Goal: Task Accomplishment & Management: Manage account settings

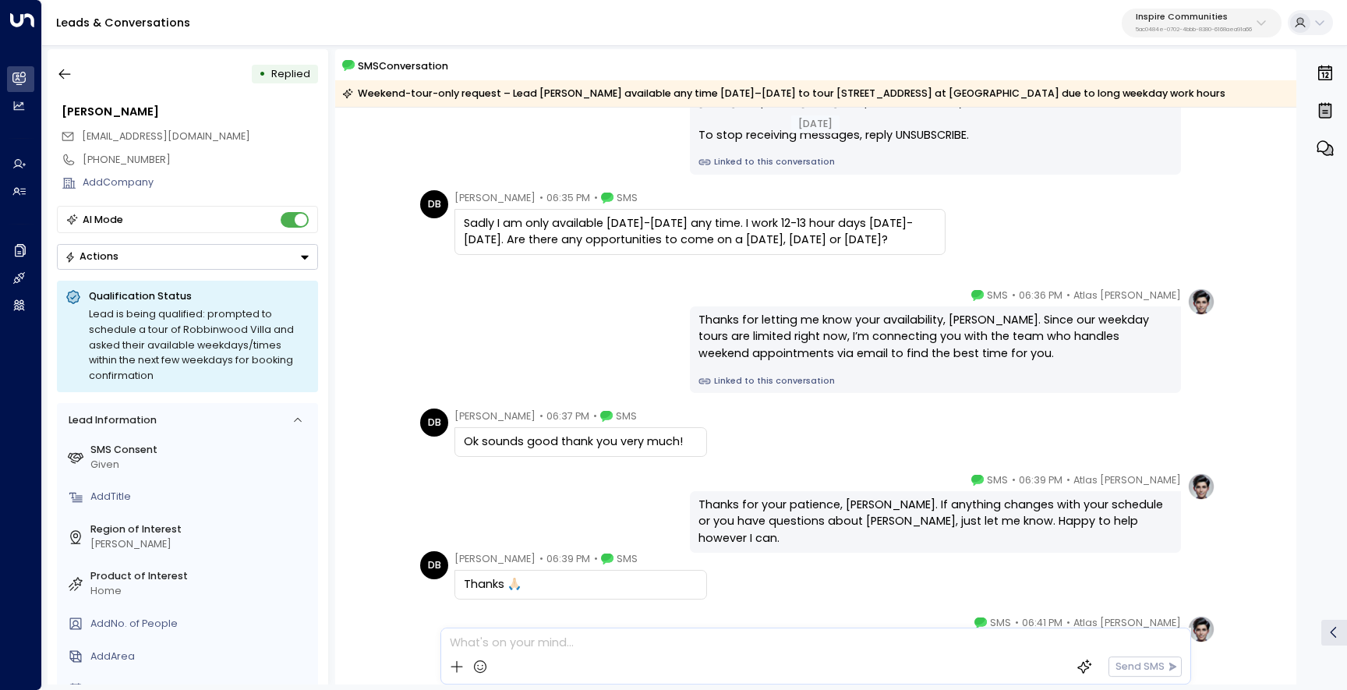
scroll to position [154, 0]
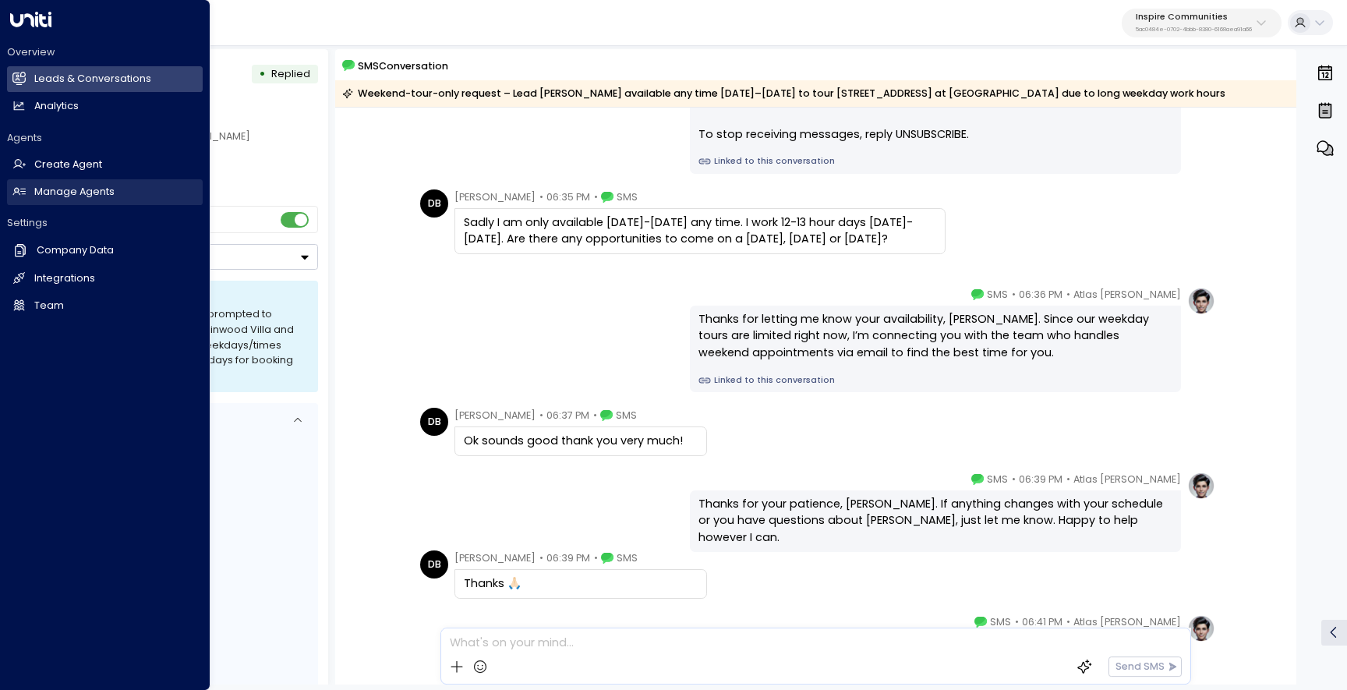
click at [62, 191] on h2 "Manage Agents" at bounding box center [74, 192] width 80 height 15
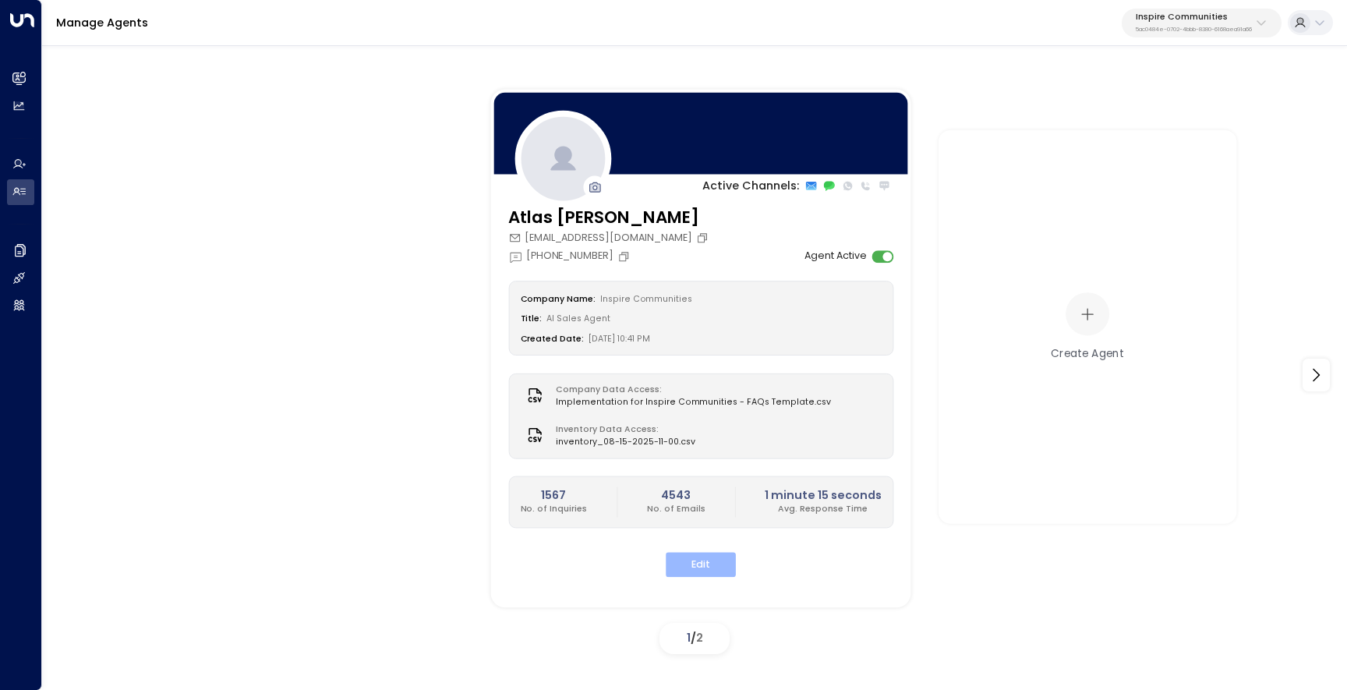
click at [698, 567] on button "Edit" at bounding box center [701, 565] width 70 height 24
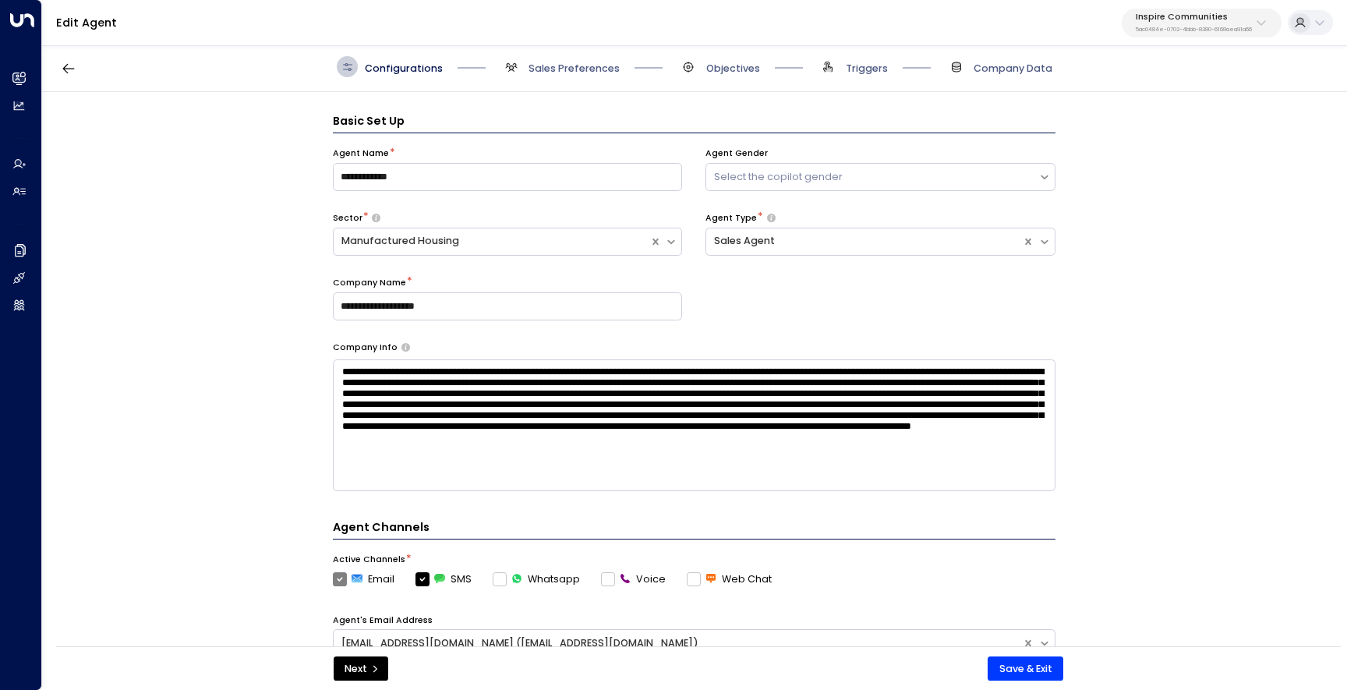
scroll to position [21, 0]
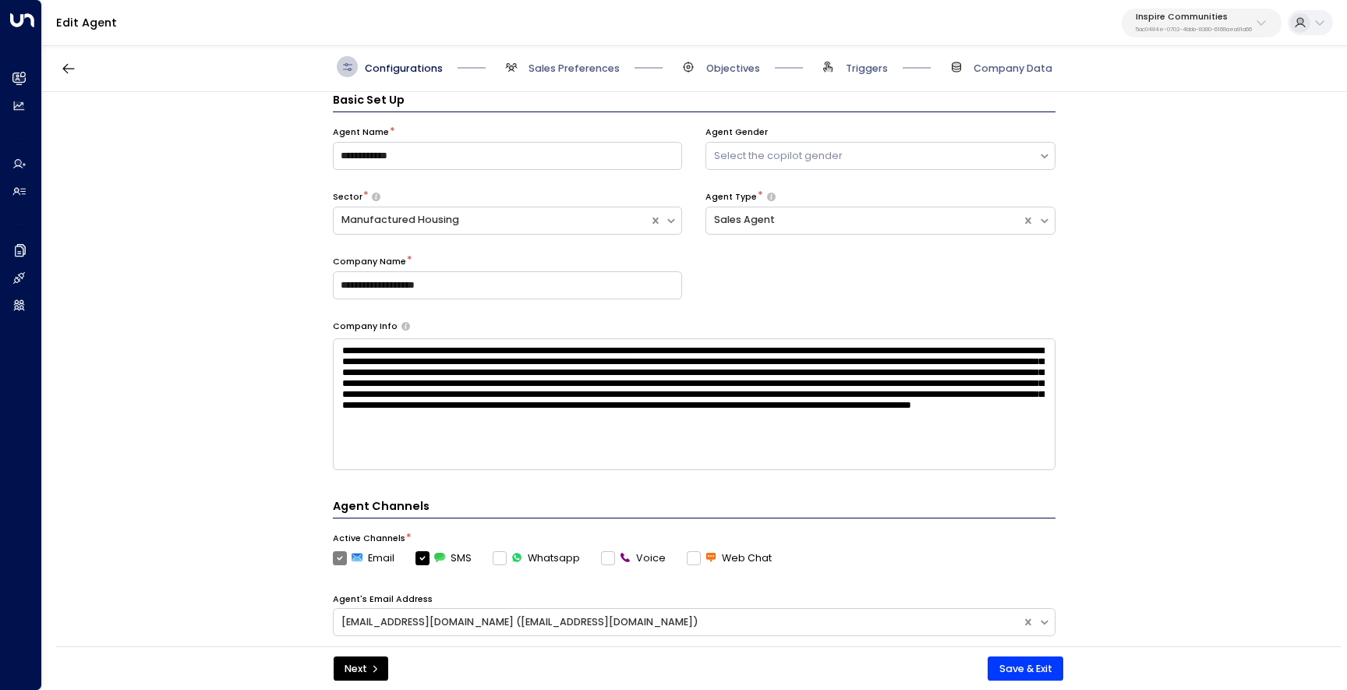
click at [722, 56] on span "Objectives" at bounding box center [719, 66] width 82 height 21
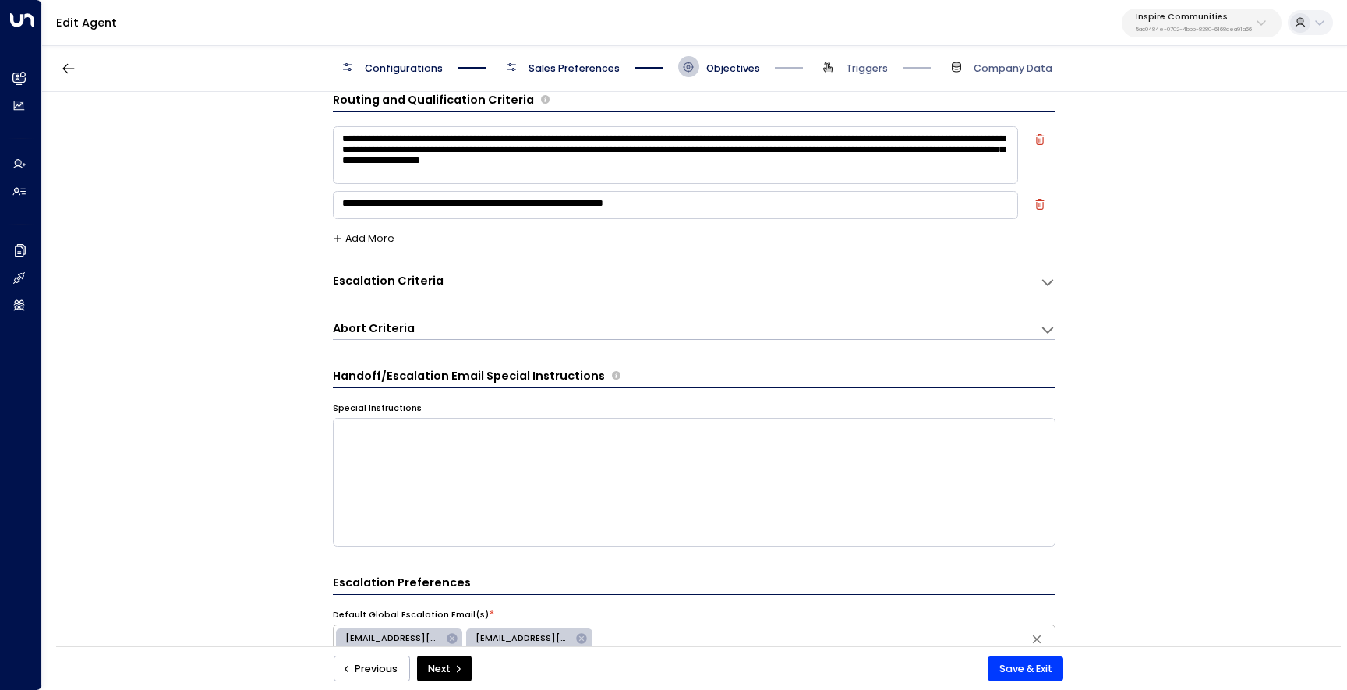
click at [540, 284] on div "Escalation Criteria Reset" at bounding box center [679, 281] width 693 height 16
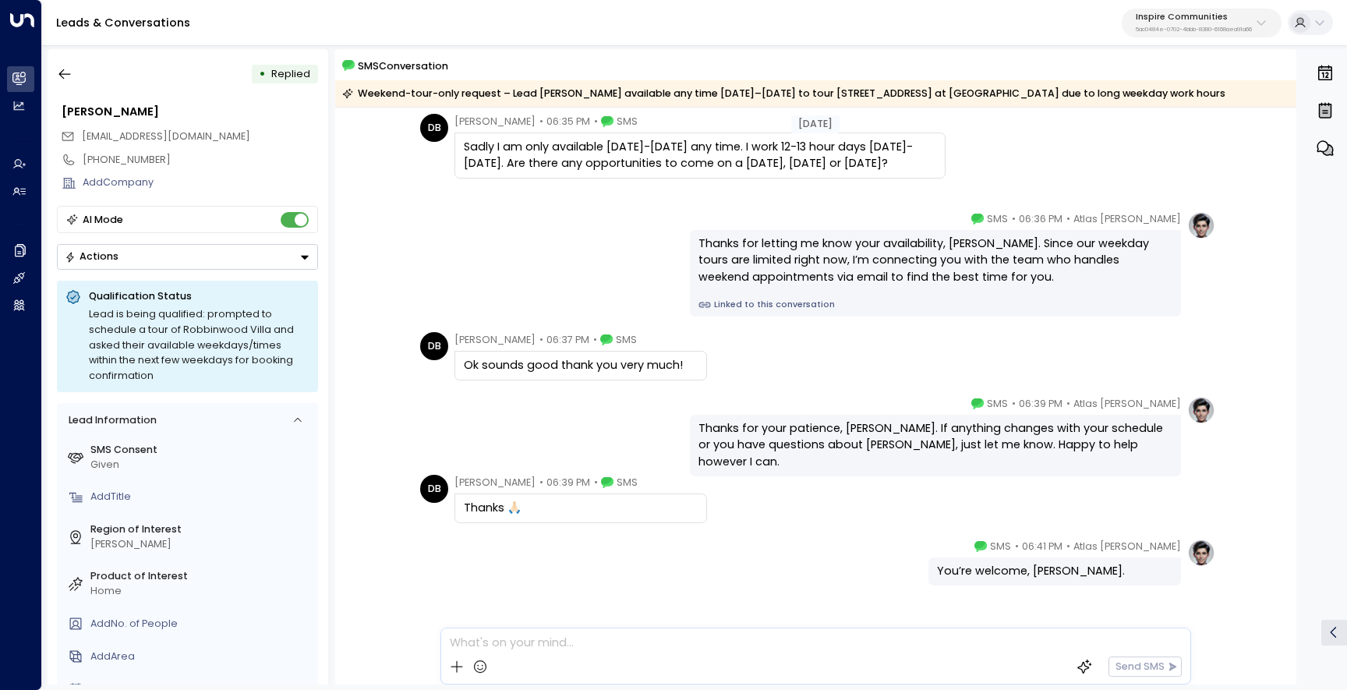
scroll to position [228, 0]
drag, startPoint x: 872, startPoint y: 426, endPoint x: 693, endPoint y: 422, distance: 179.3
click at [693, 422] on div "Thanks for your patience, [PERSON_NAME]. If anything changes with your schedule…" at bounding box center [935, 447] width 491 height 62
copy div "Thanks for your patience, David"
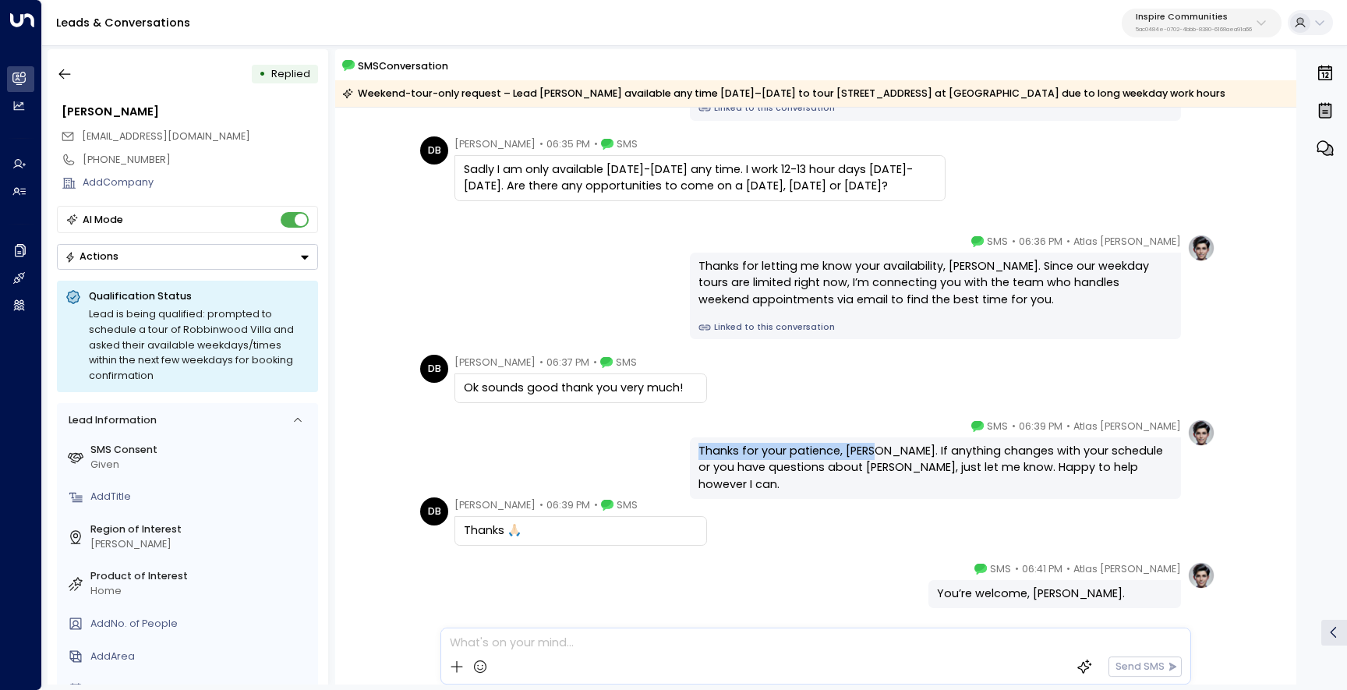
scroll to position [182, 0]
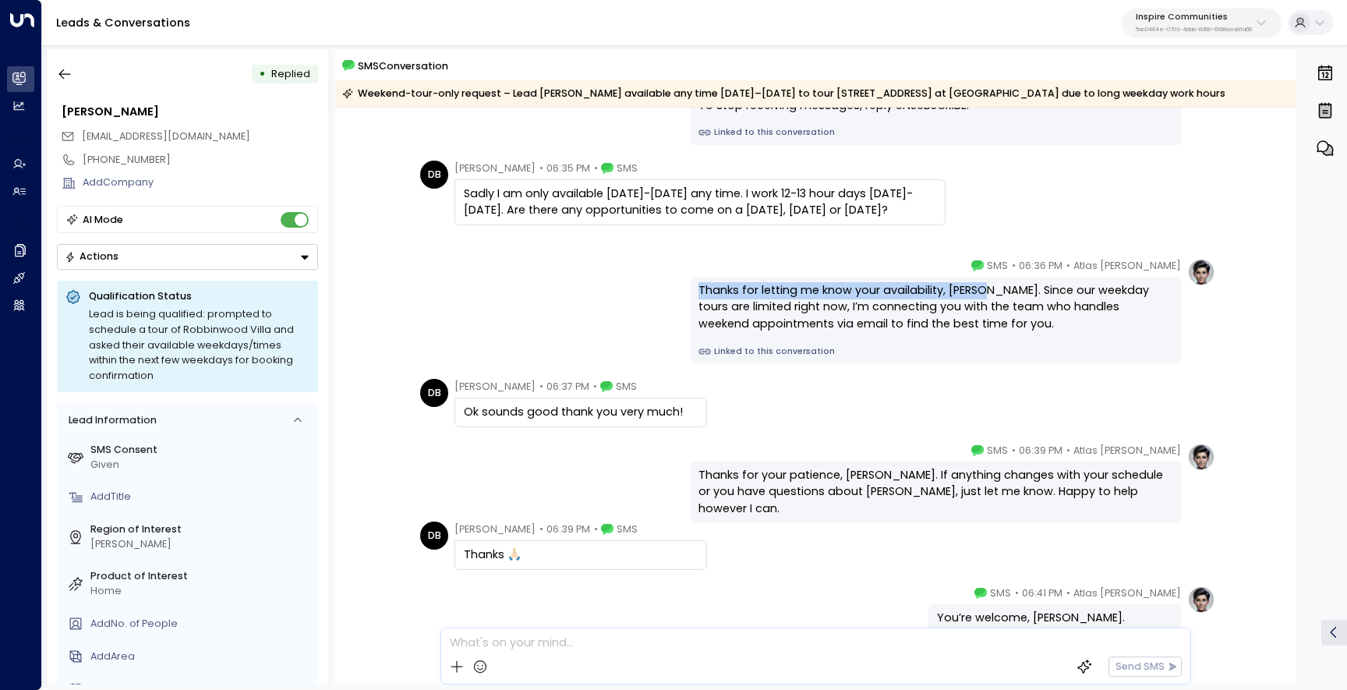
drag, startPoint x: 978, startPoint y: 290, endPoint x: 697, endPoint y: 296, distance: 281.4
click at [698, 296] on div "Thanks for letting me know your availability, David. Since our weekday tours ar…" at bounding box center [935, 307] width 474 height 51
copy div "Thanks for letting me know your availability, David."
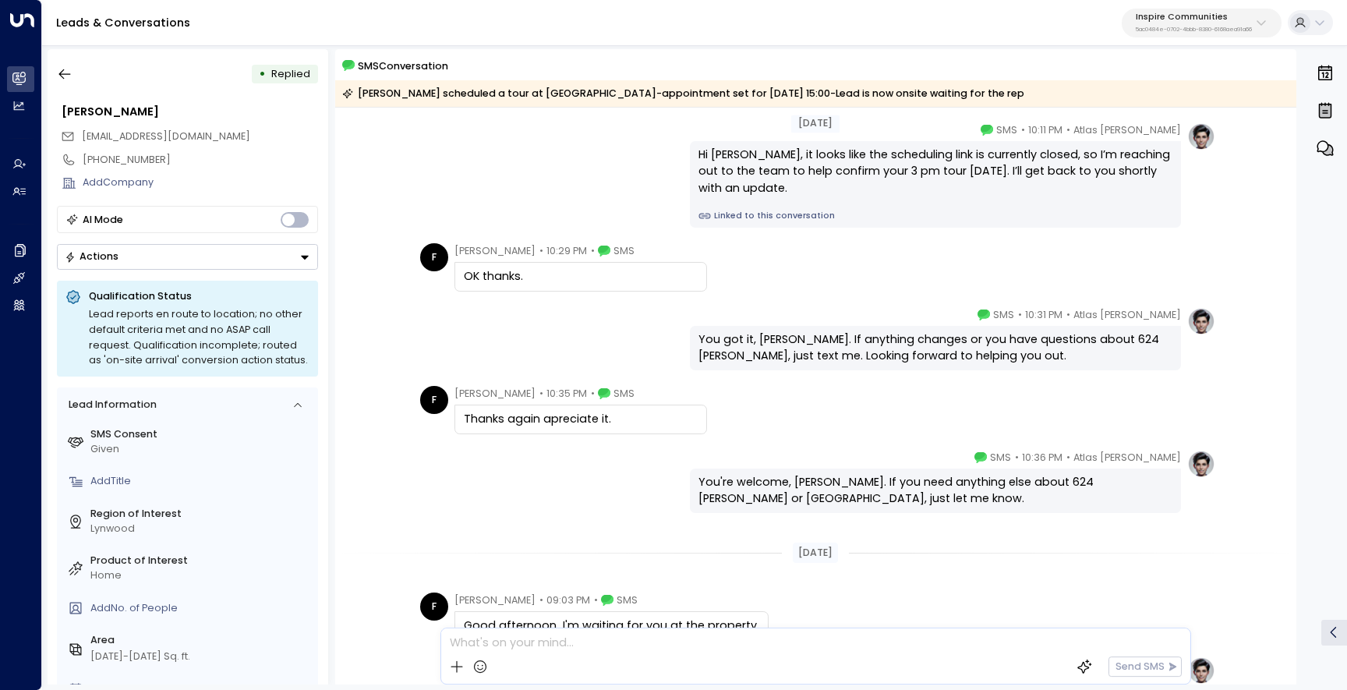
scroll to position [1182, 0]
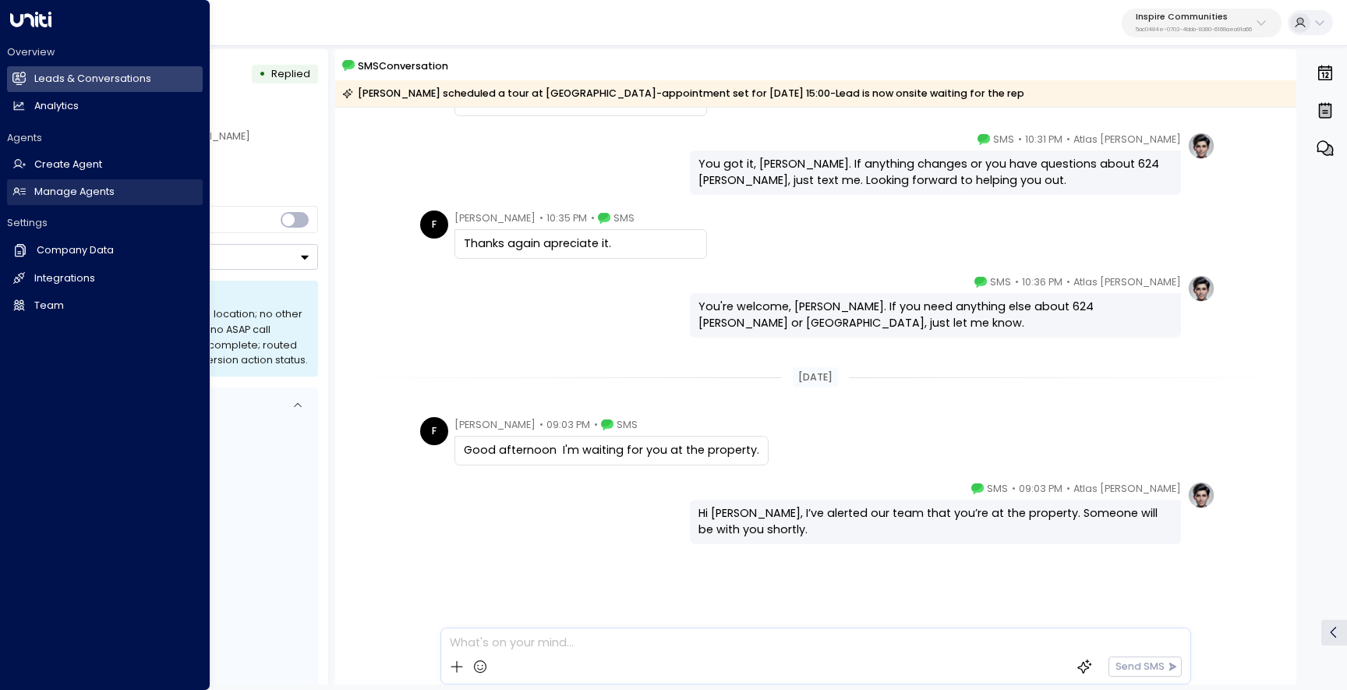
click at [65, 195] on h2 "Manage Agents" at bounding box center [74, 192] width 80 height 15
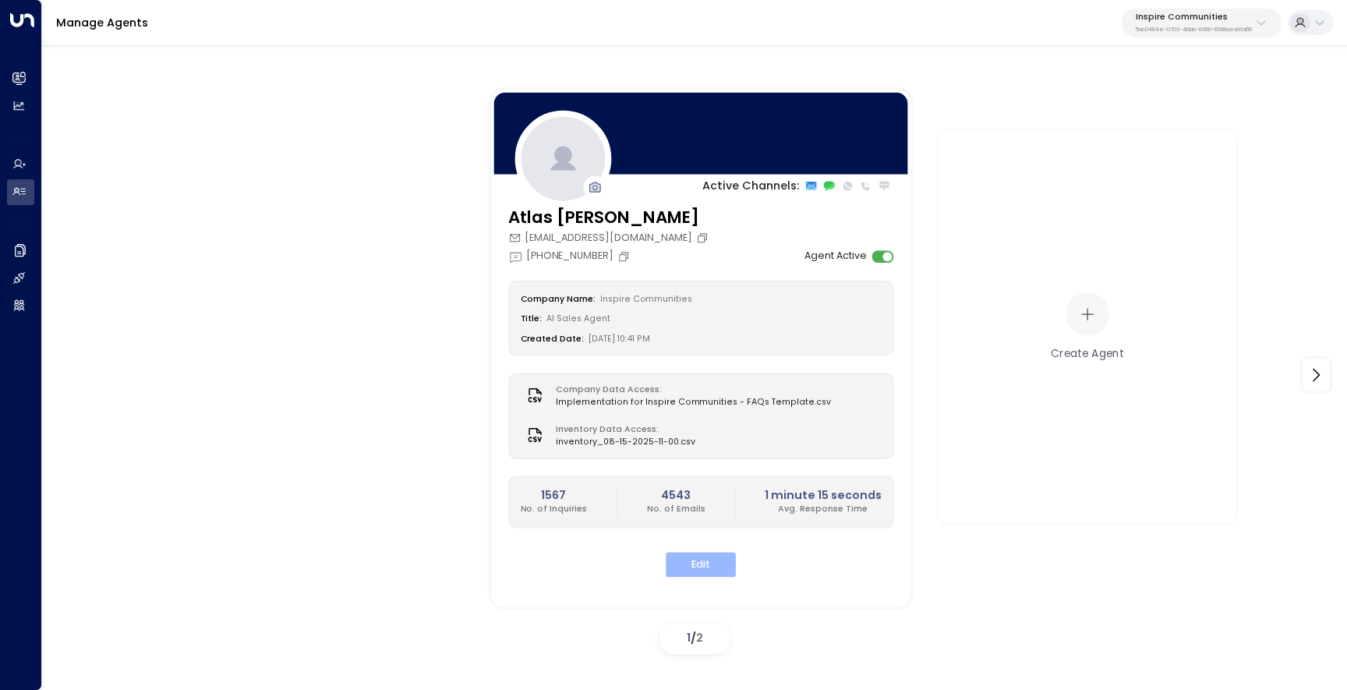
click at [712, 560] on button "Edit" at bounding box center [701, 565] width 70 height 24
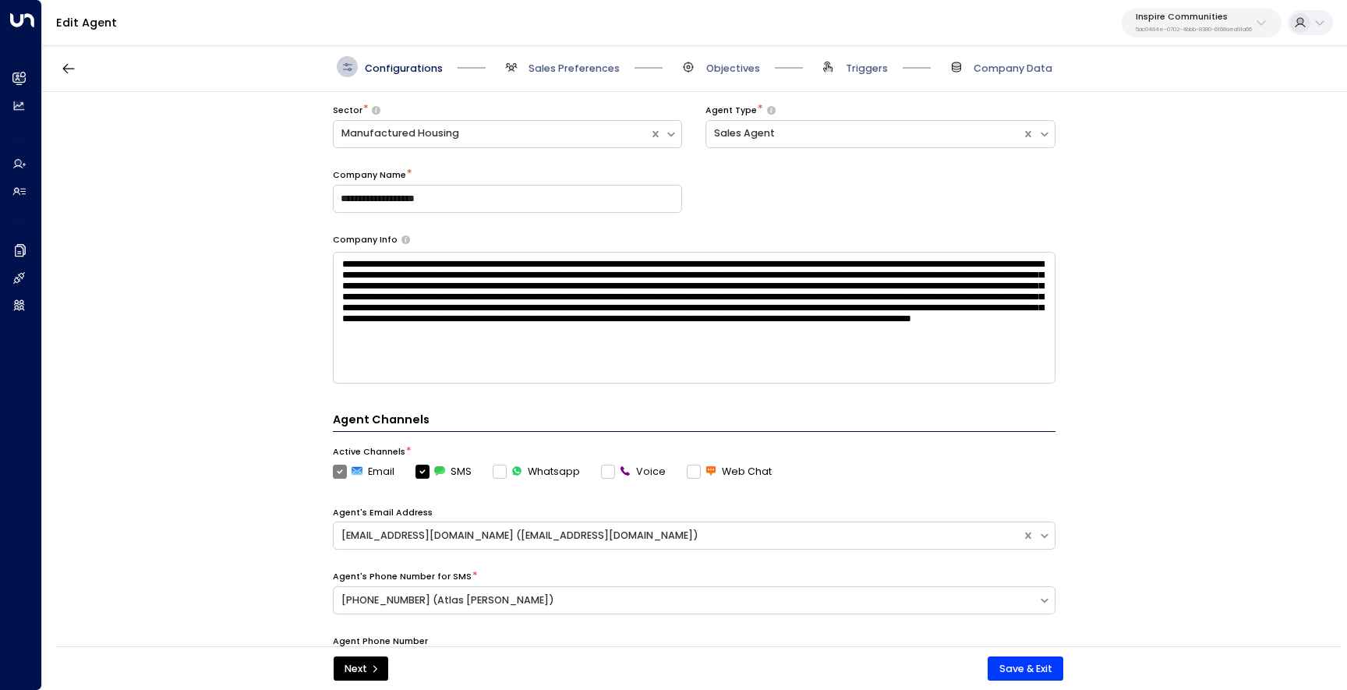
click at [599, 60] on span "Sales Preferences" at bounding box center [559, 66] width 119 height 21
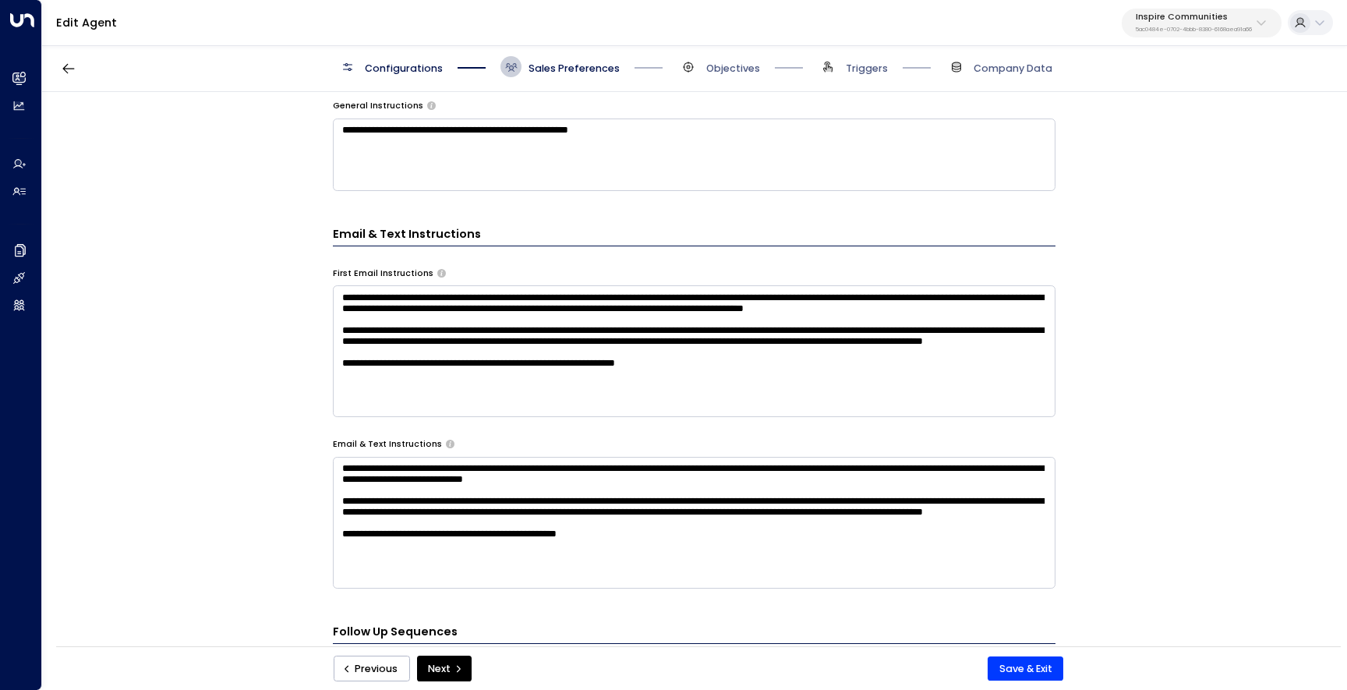
scroll to position [532, 0]
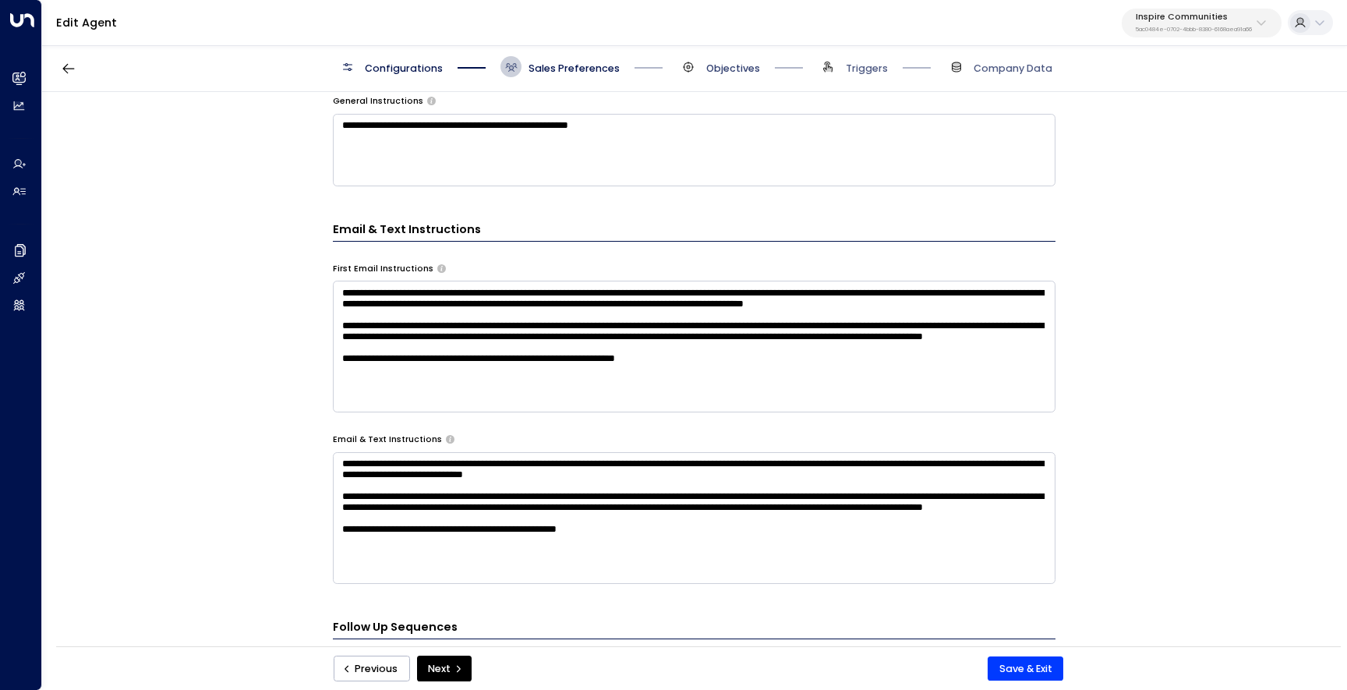
click at [737, 69] on span "Objectives" at bounding box center [733, 69] width 54 height 14
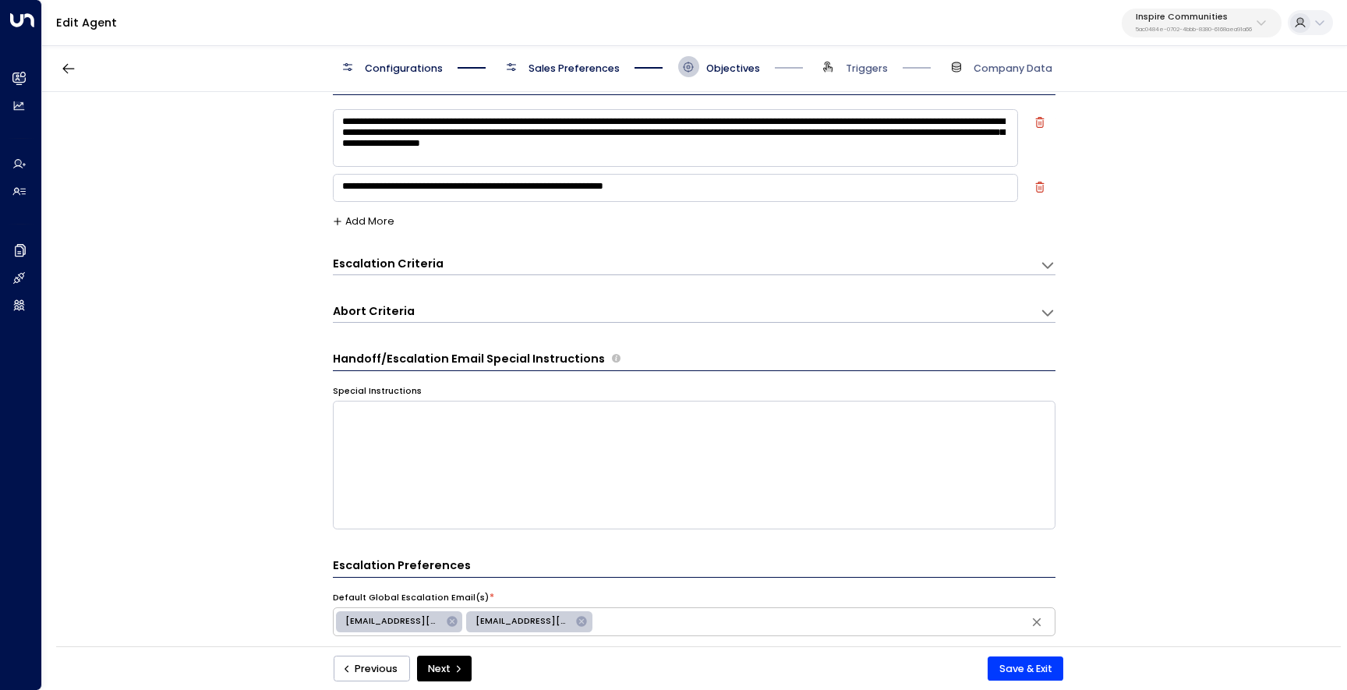
scroll to position [21, 0]
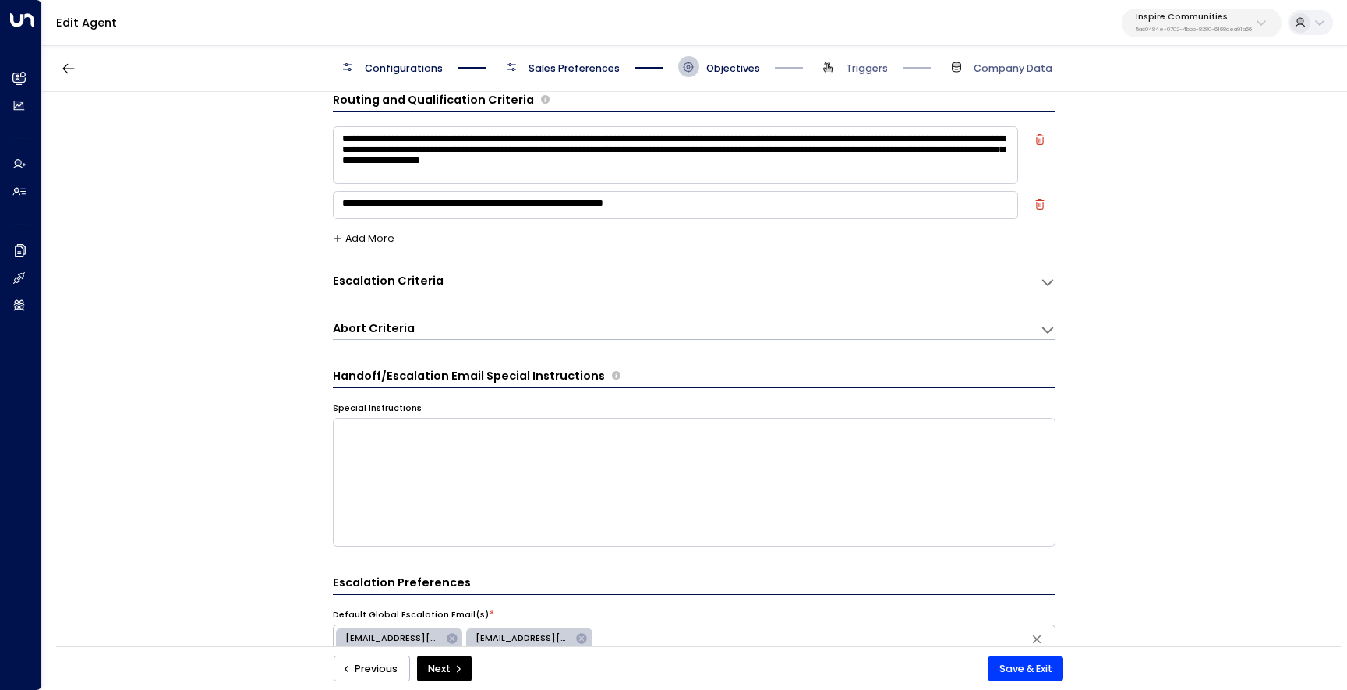
click at [1036, 209] on icon "button" at bounding box center [1039, 204] width 9 height 11
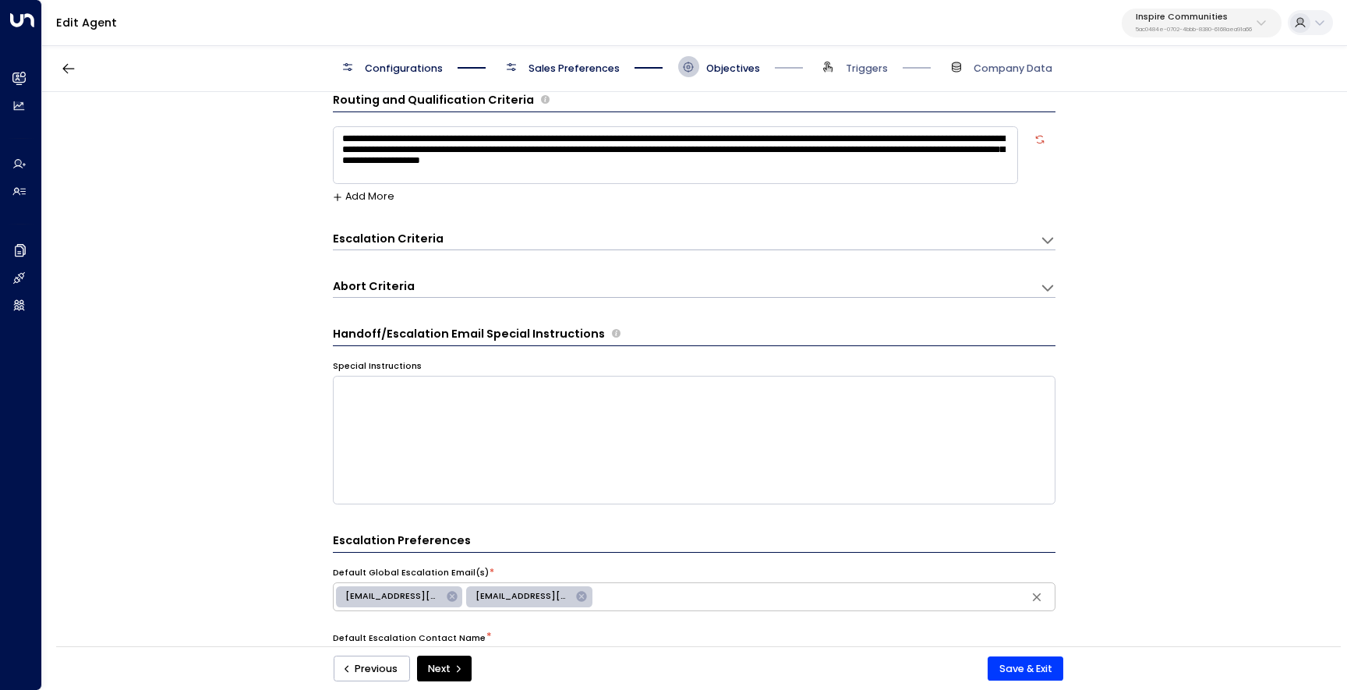
click at [673, 151] on textarea "**********" at bounding box center [675, 155] width 685 height 58
click at [1012, 670] on button "Save & Exit" at bounding box center [1026, 668] width 76 height 25
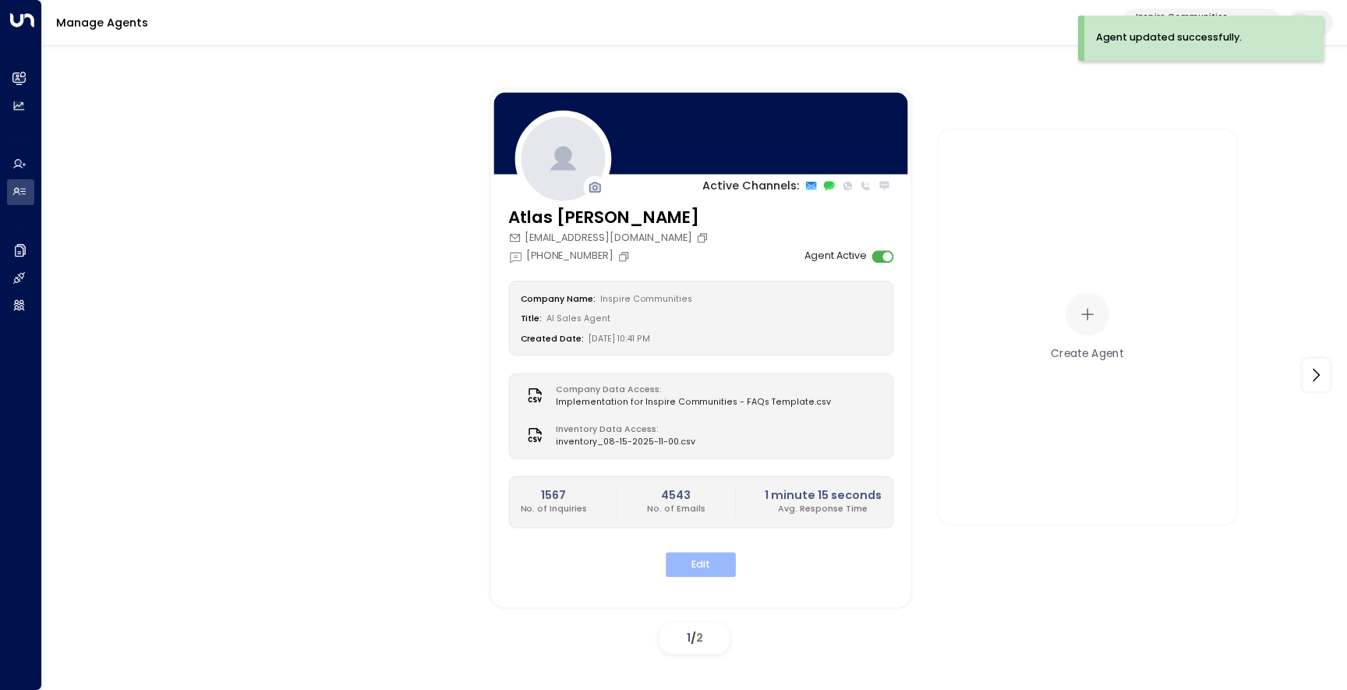
click at [714, 564] on button "Edit" at bounding box center [701, 565] width 70 height 24
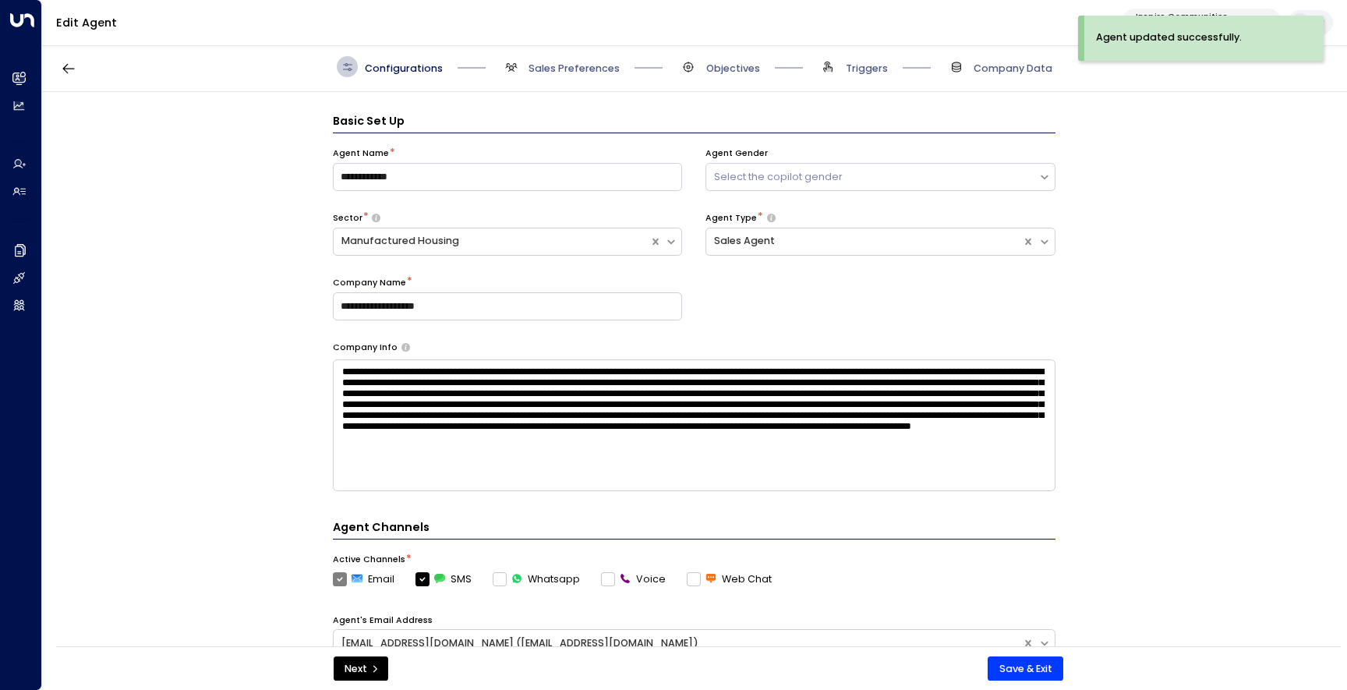
scroll to position [21, 0]
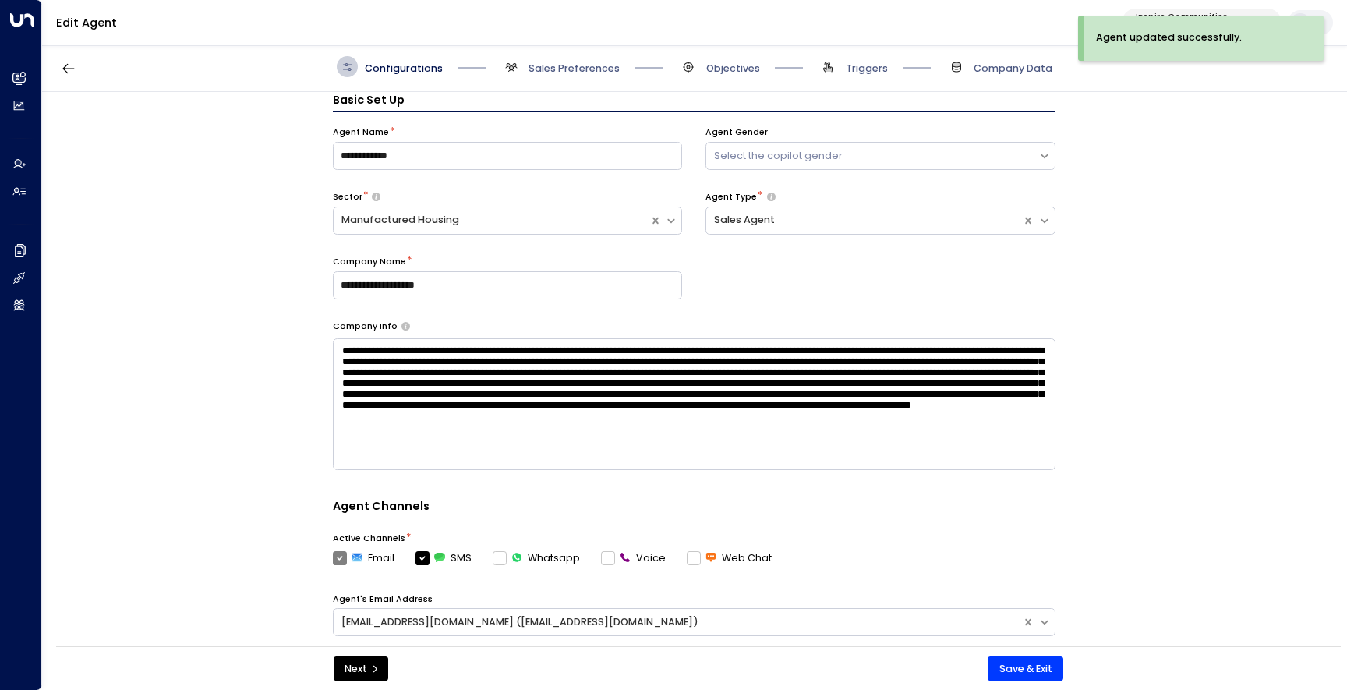
click at [573, 75] on span "Sales Preferences" at bounding box center [559, 66] width 119 height 21
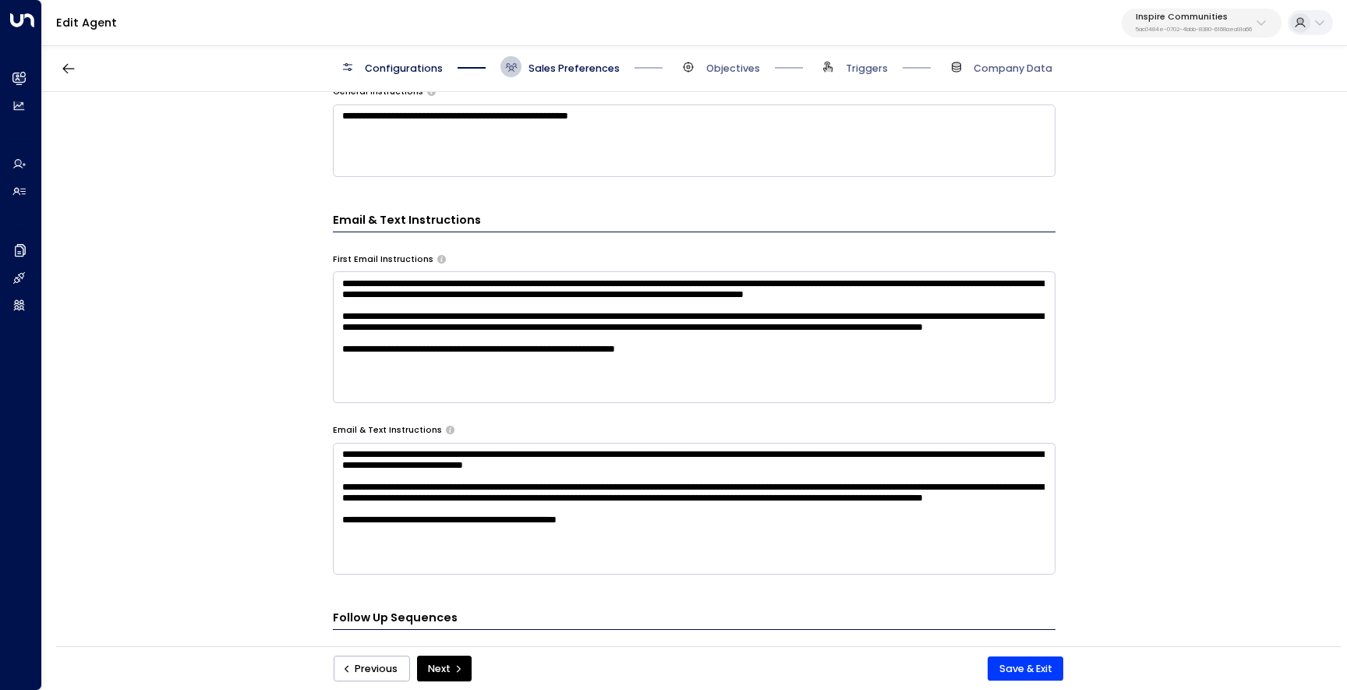
scroll to position [567, 0]
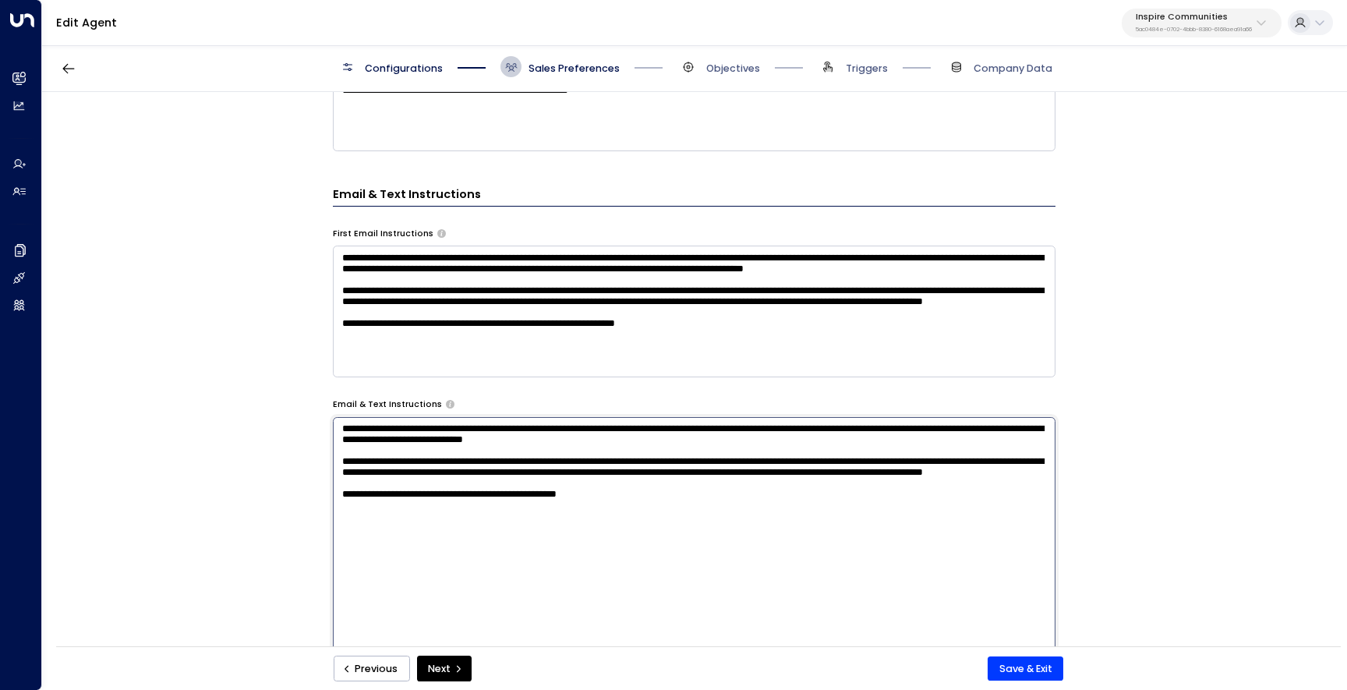
drag, startPoint x: 585, startPoint y: 505, endPoint x: 326, endPoint y: 478, distance: 260.2
click at [326, 478] on div "**********" at bounding box center [693, 374] width 1303 height 564
paste textarea "**********"
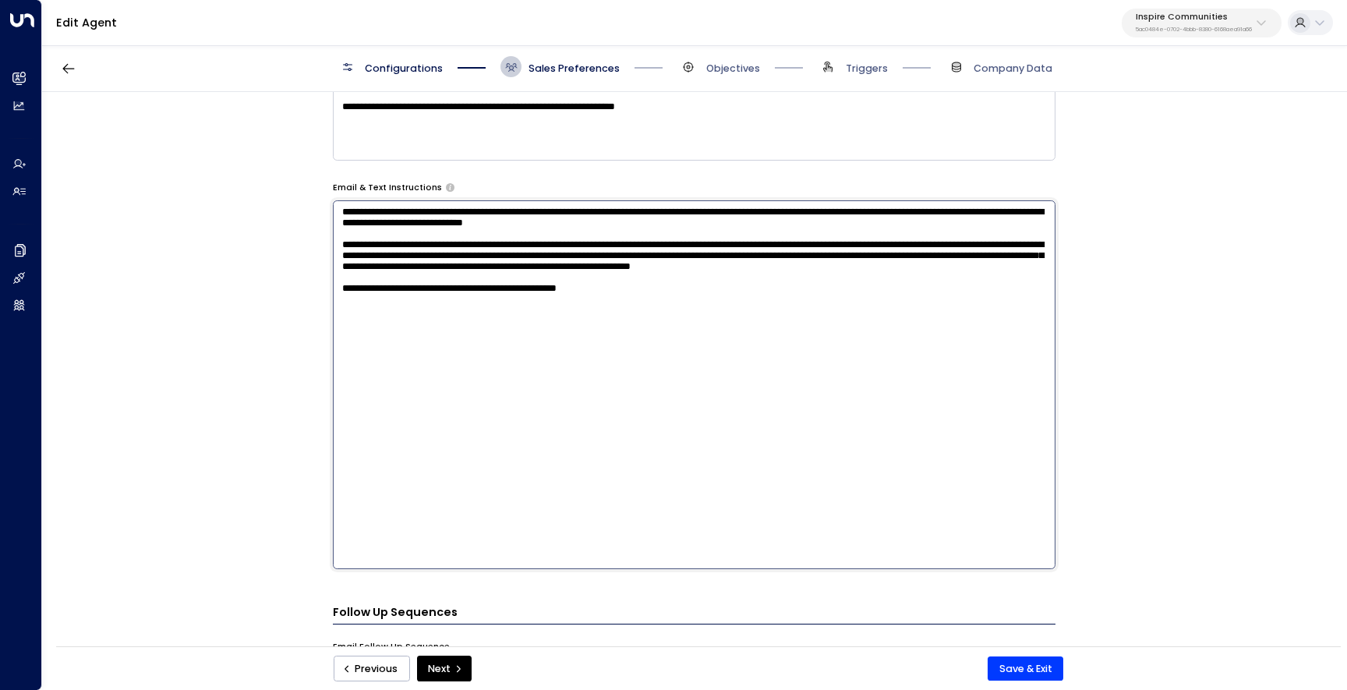
scroll to position [786, 0]
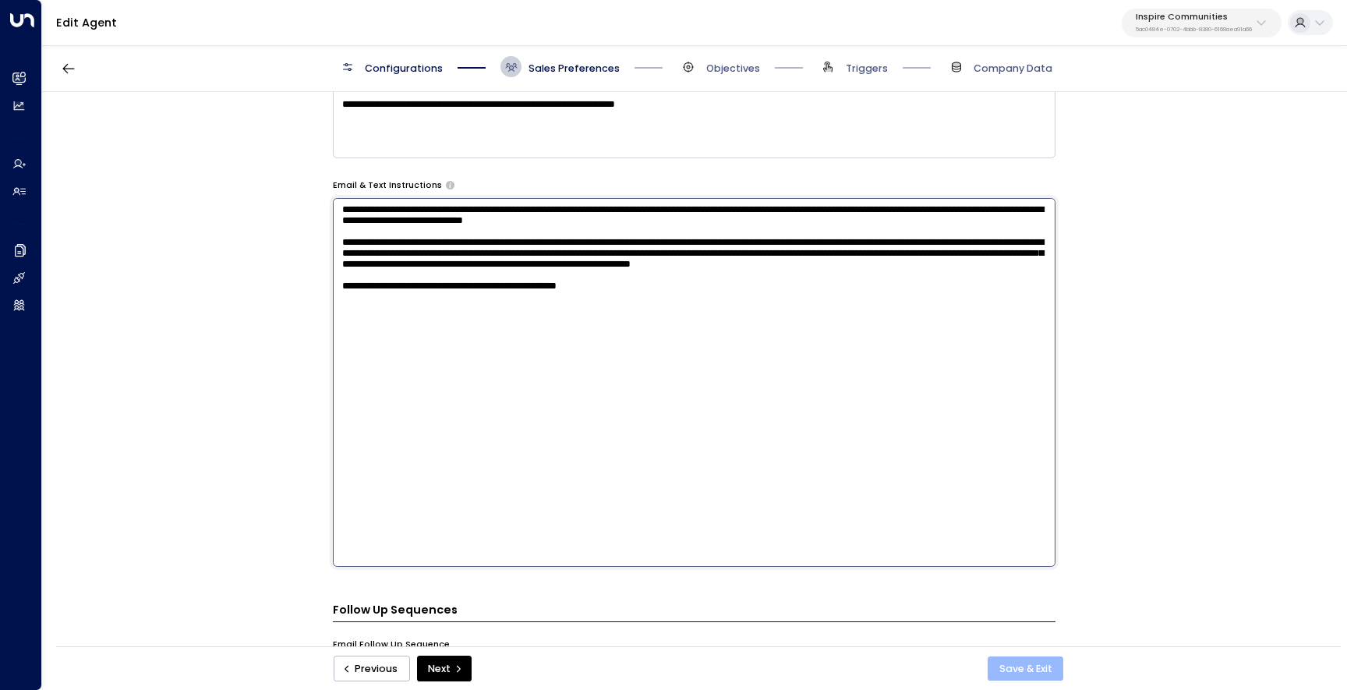
type textarea "**********"
click at [1017, 670] on button "Save & Exit" at bounding box center [1026, 668] width 76 height 25
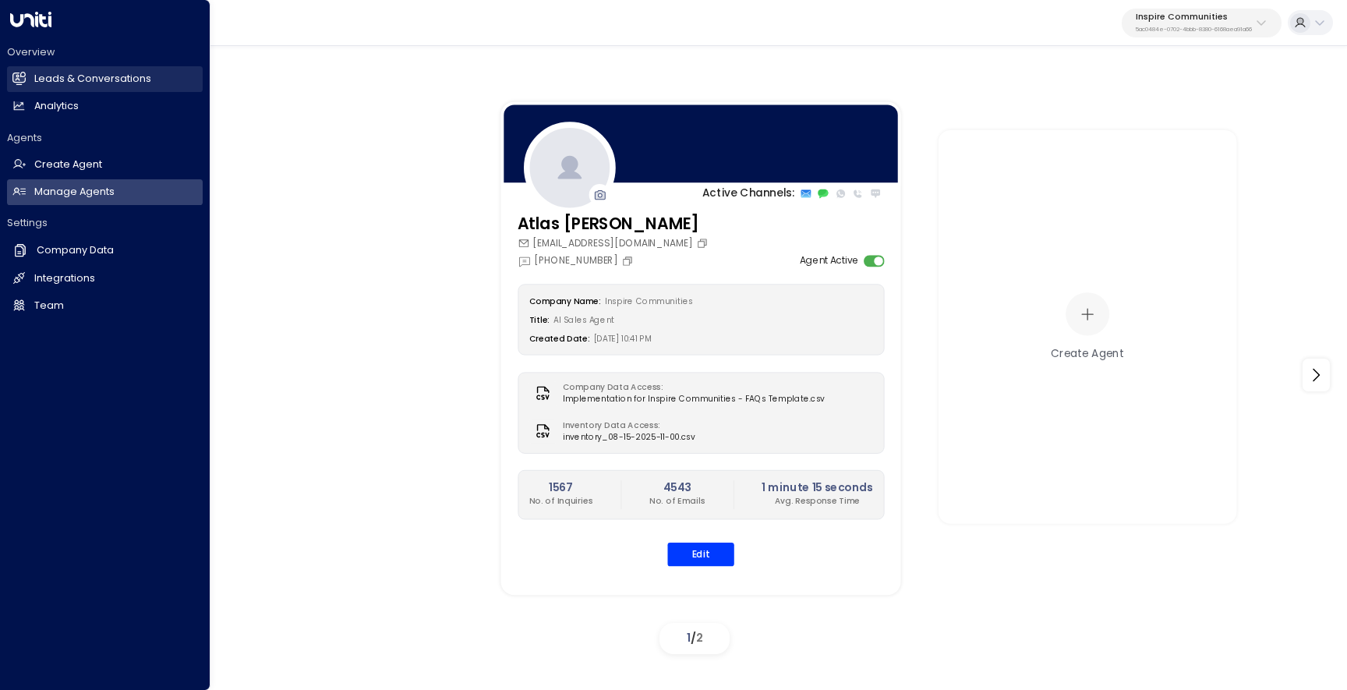
click at [44, 79] on h2 "Leads & Conversations" at bounding box center [92, 79] width 117 height 15
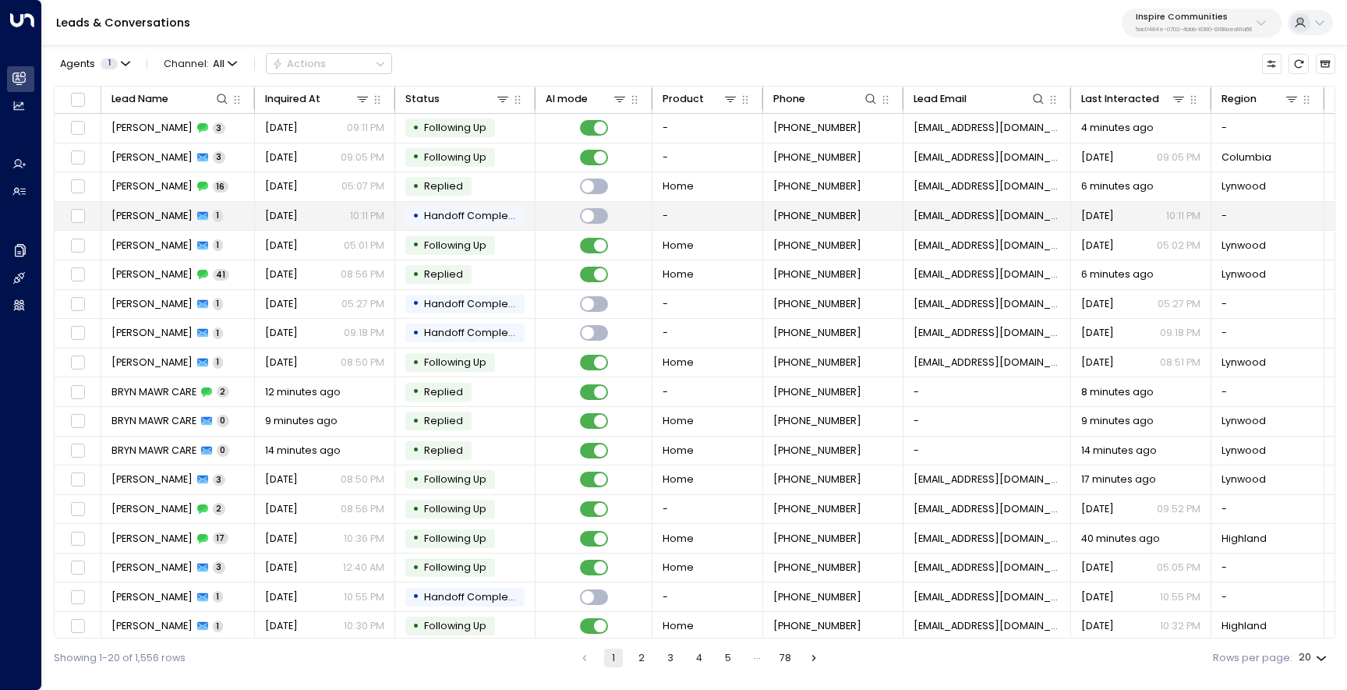
click at [224, 214] on td "Freddie 1" at bounding box center [178, 216] width 154 height 29
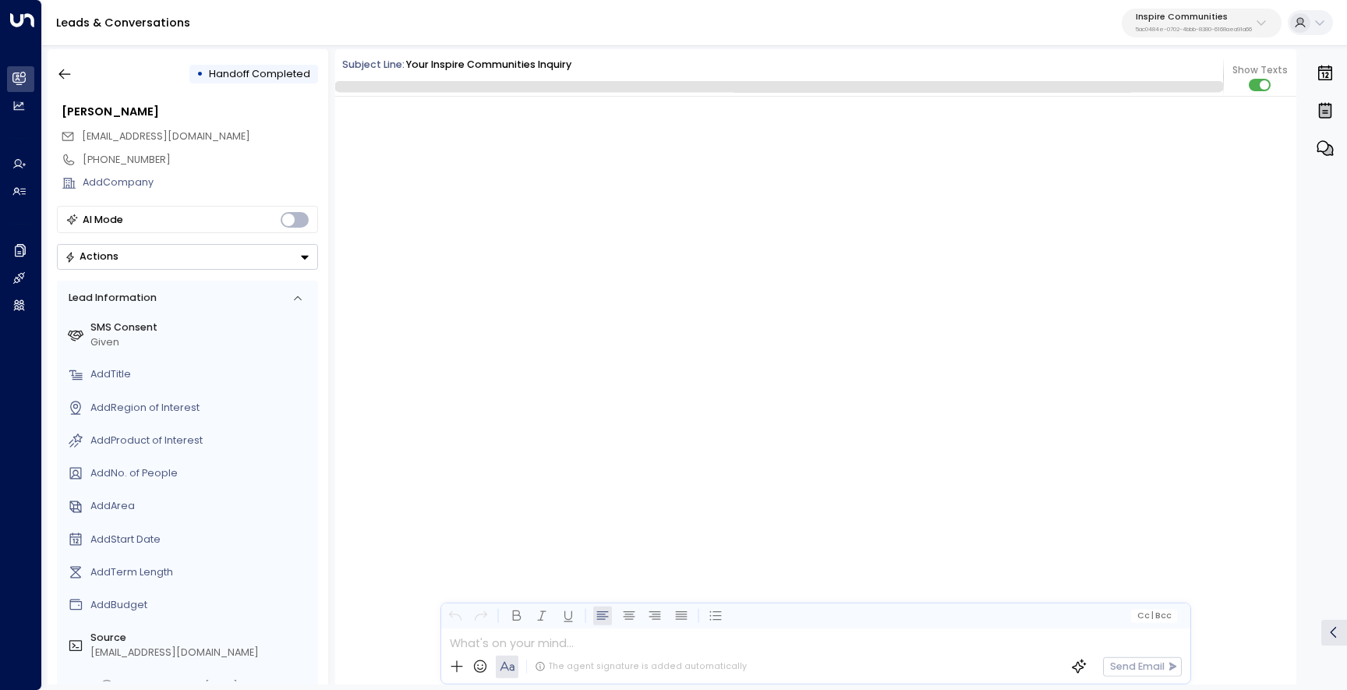
scroll to position [4512, 0]
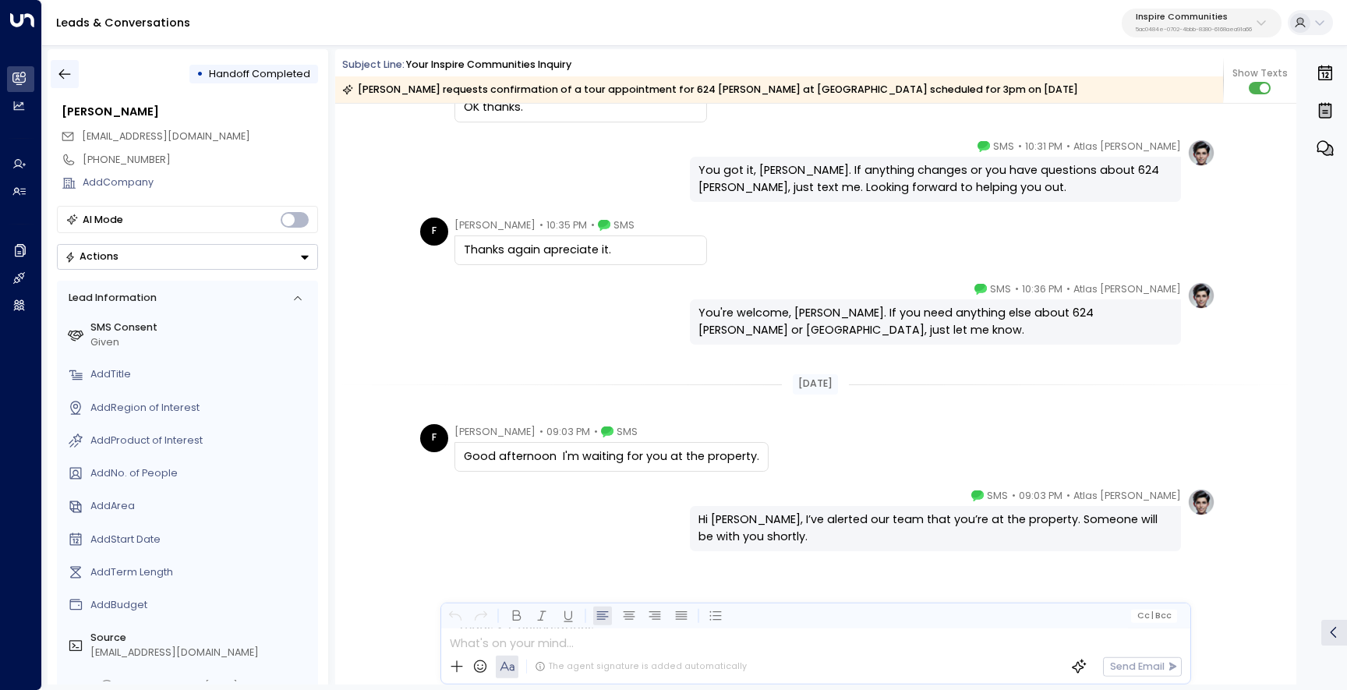
click at [66, 83] on button "button" at bounding box center [65, 74] width 28 height 28
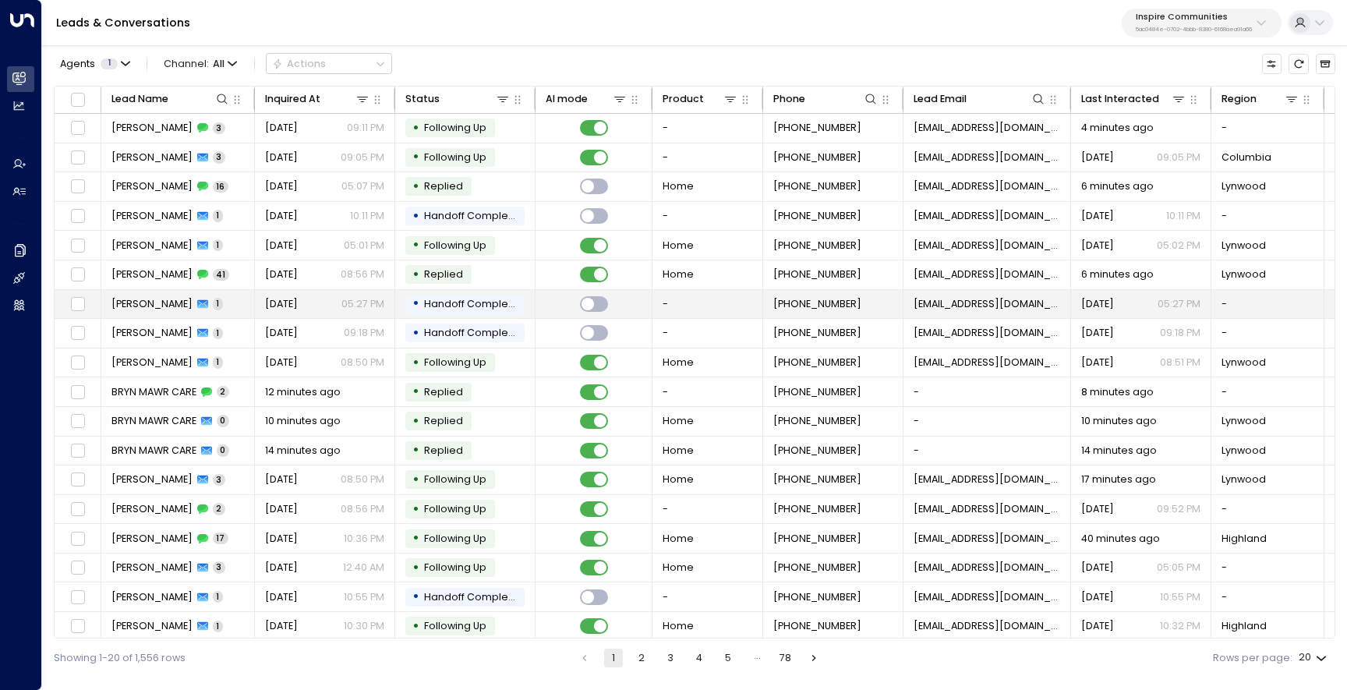
click at [153, 306] on span "Maria Escobar" at bounding box center [151, 304] width 81 height 14
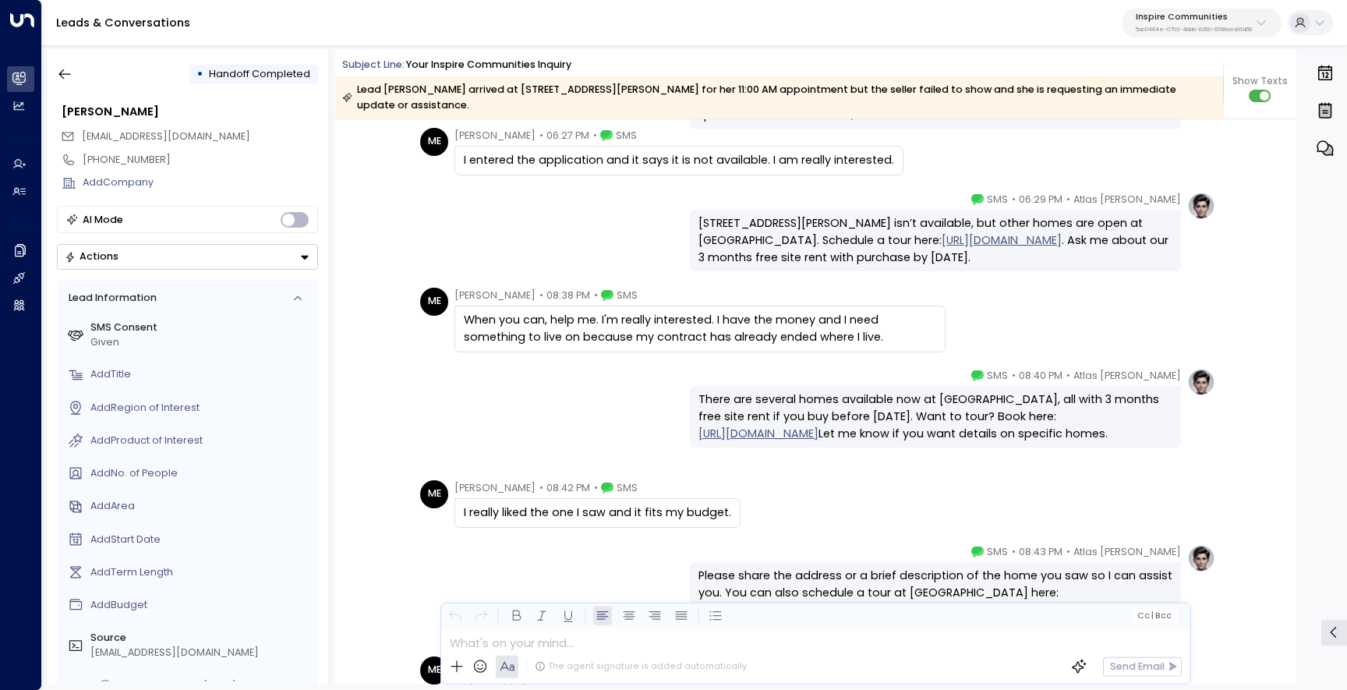
scroll to position [11522, 0]
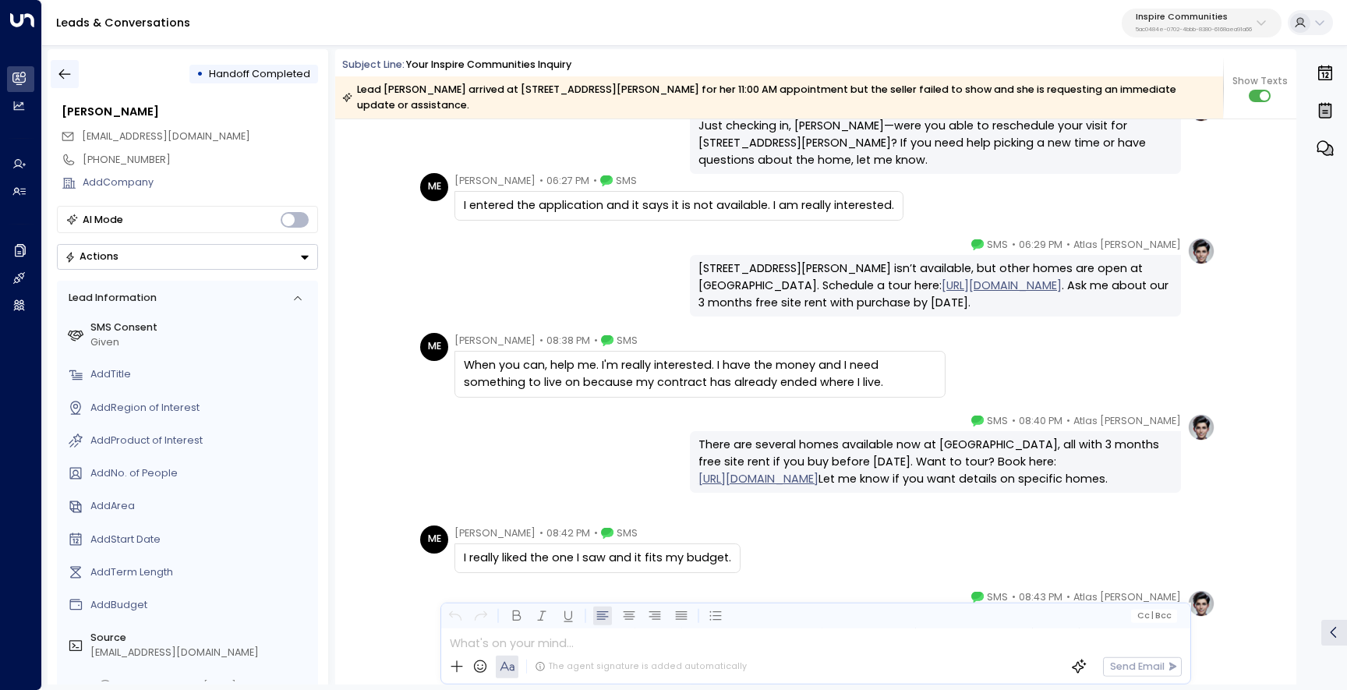
click at [70, 79] on icon "button" at bounding box center [65, 74] width 16 height 16
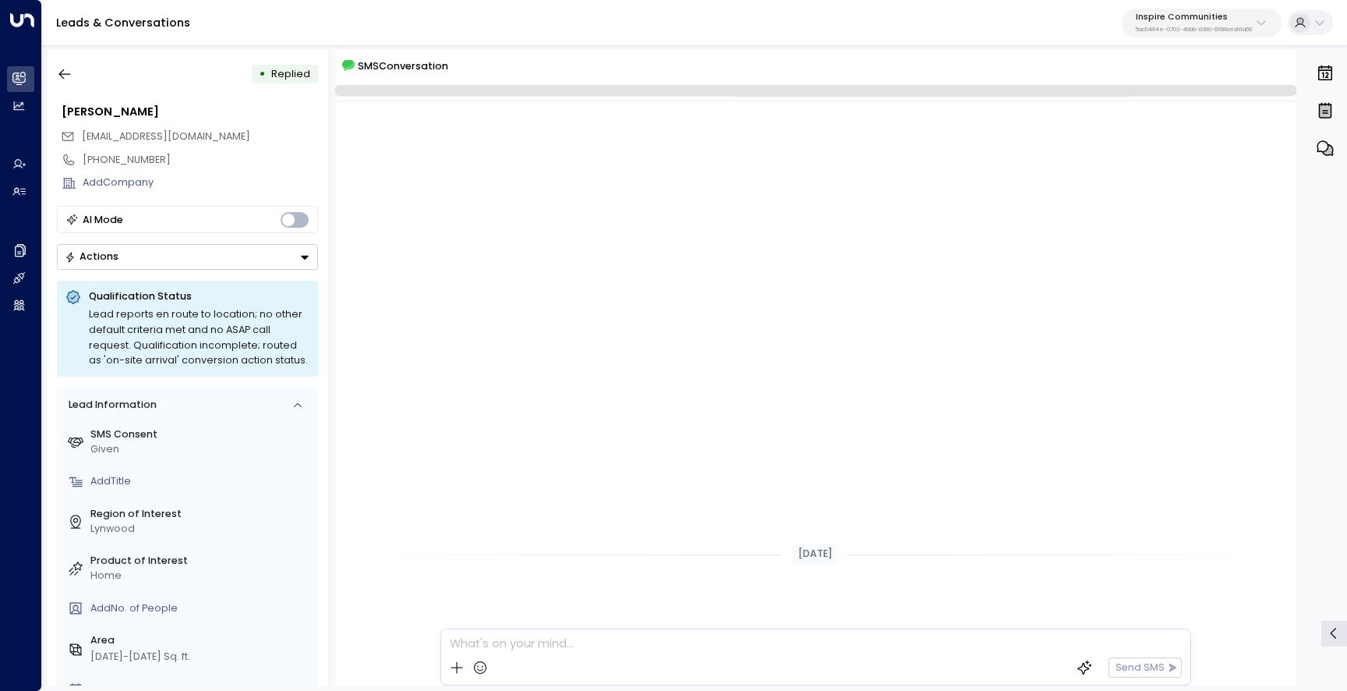
scroll to position [2133, 0]
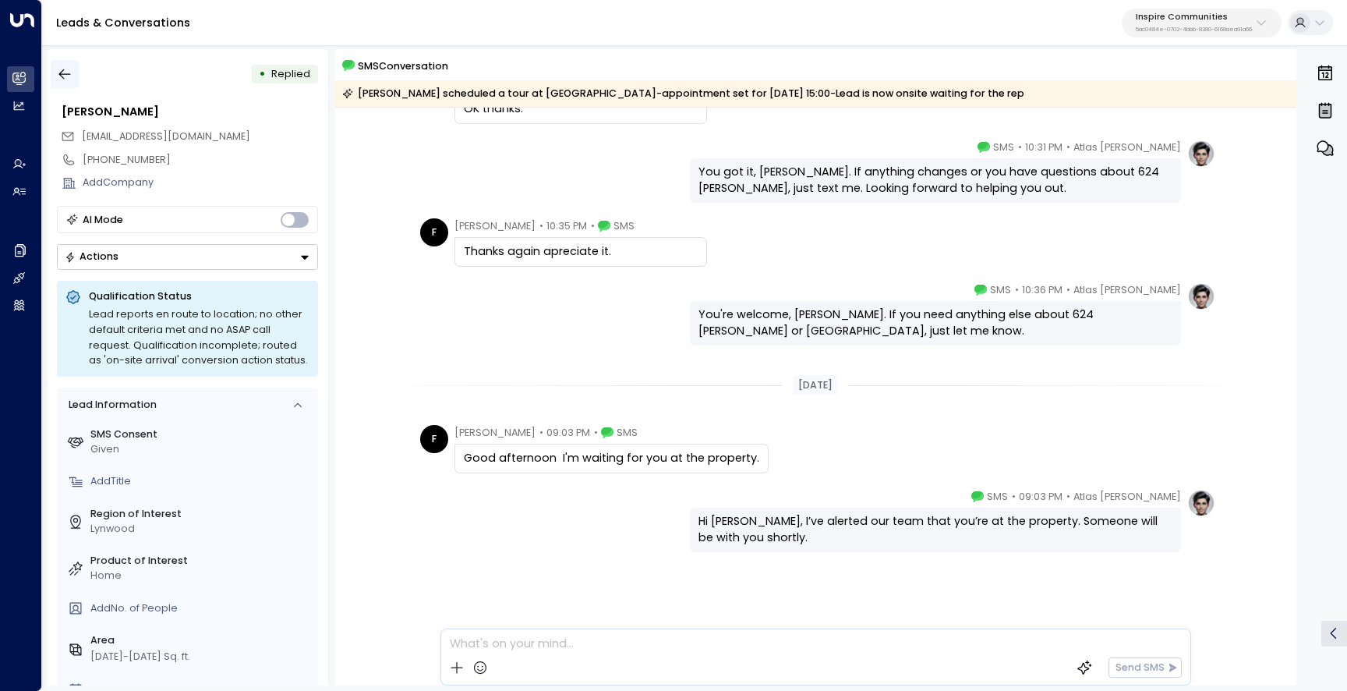
click at [61, 69] on icon "button" at bounding box center [65, 74] width 16 height 16
click at [72, 79] on button "button" at bounding box center [65, 74] width 28 height 28
click at [24, 83] on icon at bounding box center [18, 78] width 13 height 13
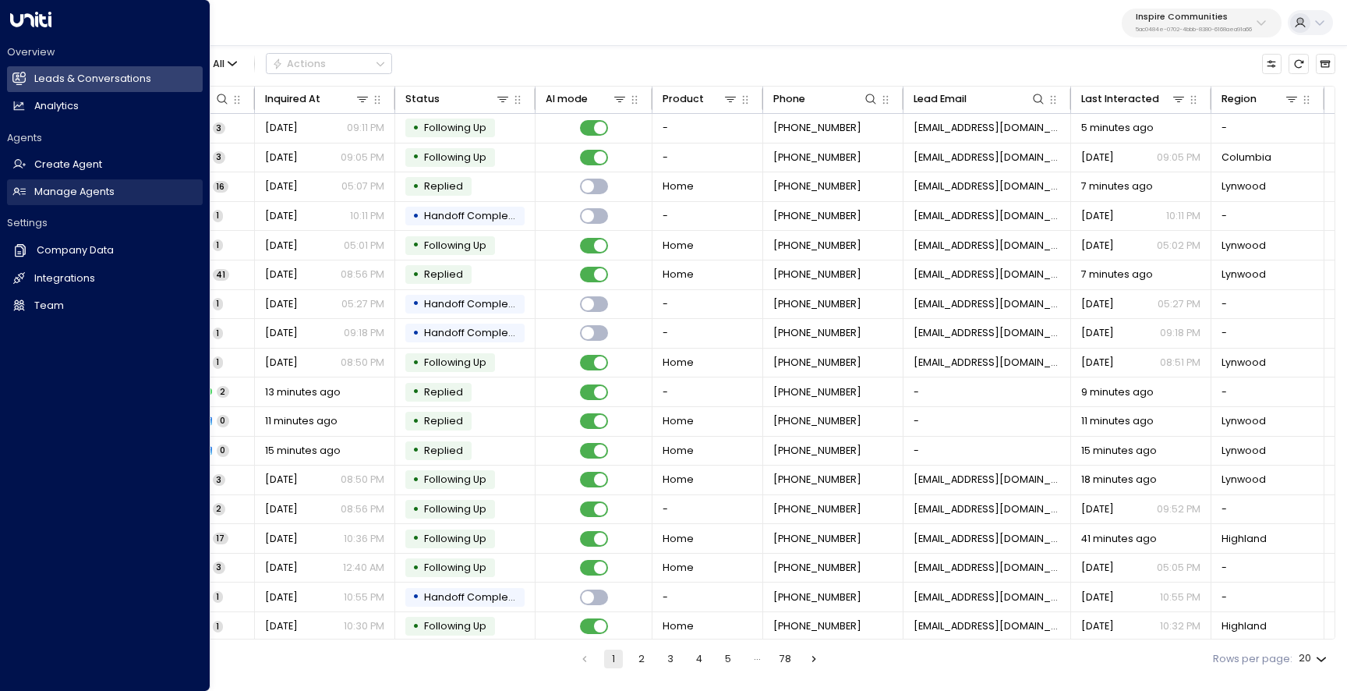
click at [106, 189] on h2 "Manage Agents" at bounding box center [74, 192] width 80 height 15
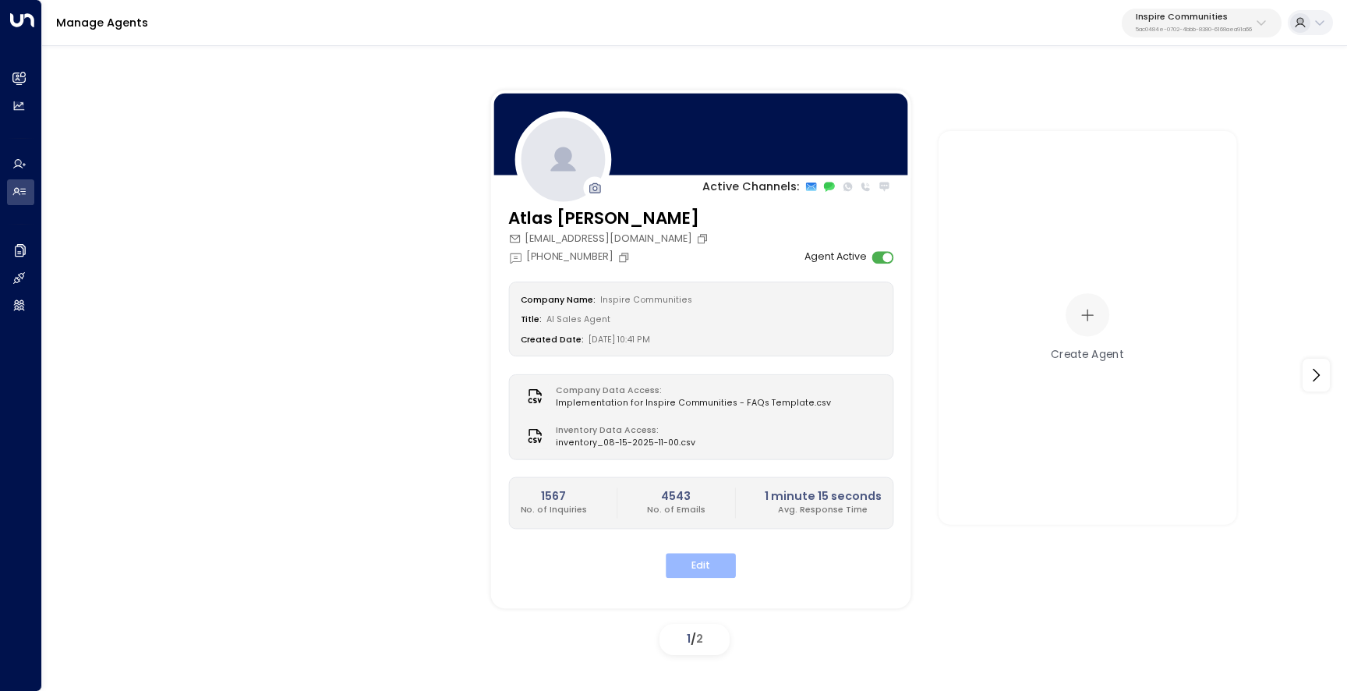
click at [708, 573] on button "Edit" at bounding box center [701, 565] width 70 height 24
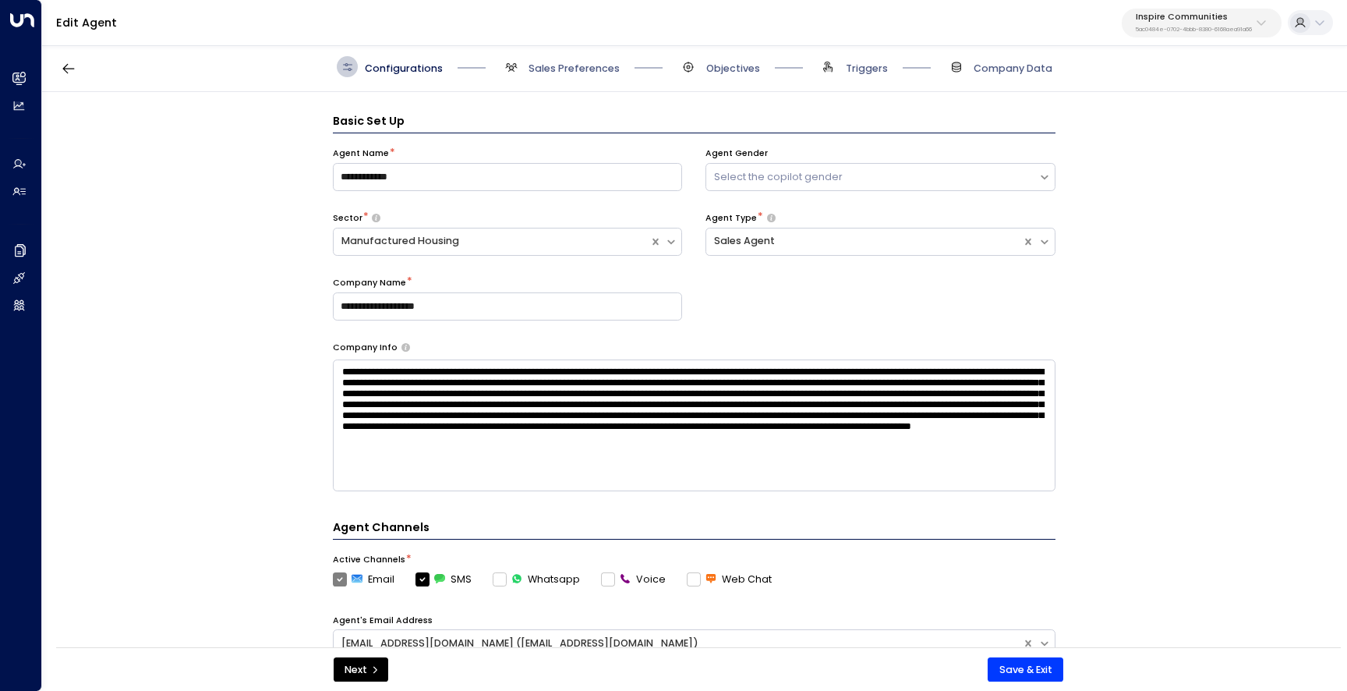
scroll to position [21, 0]
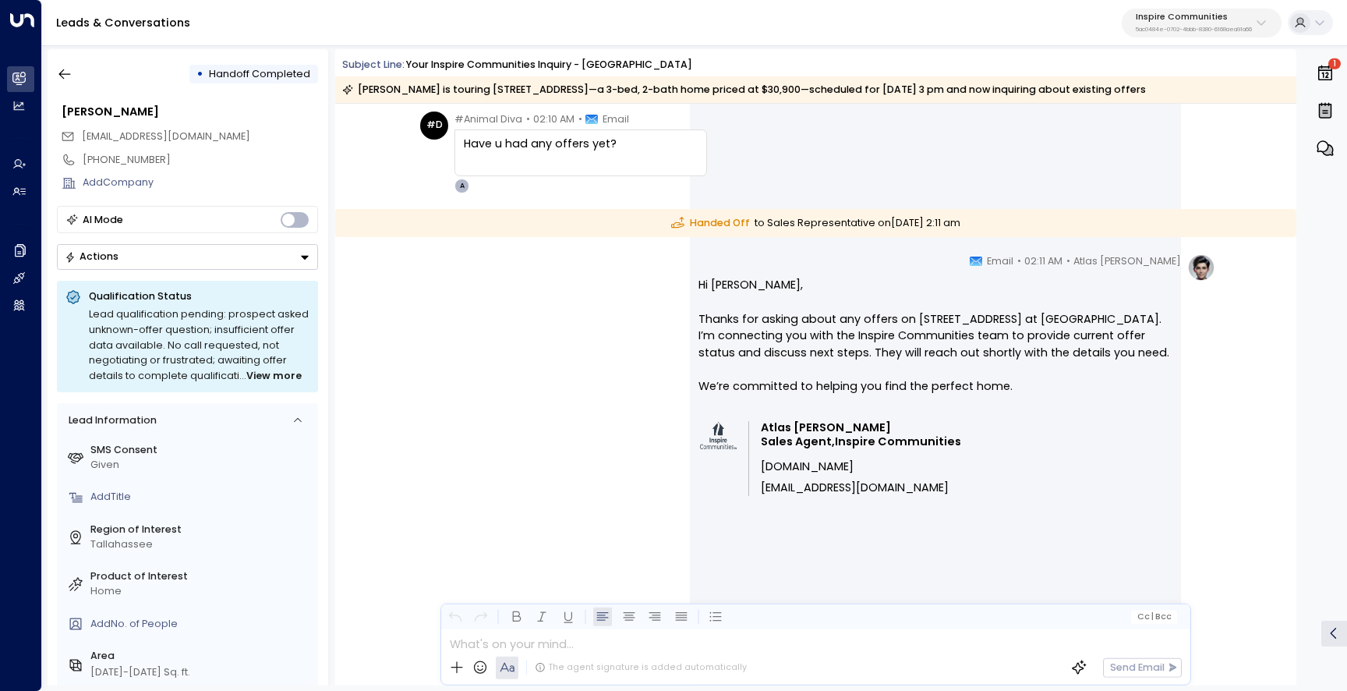
scroll to position [2903, 0]
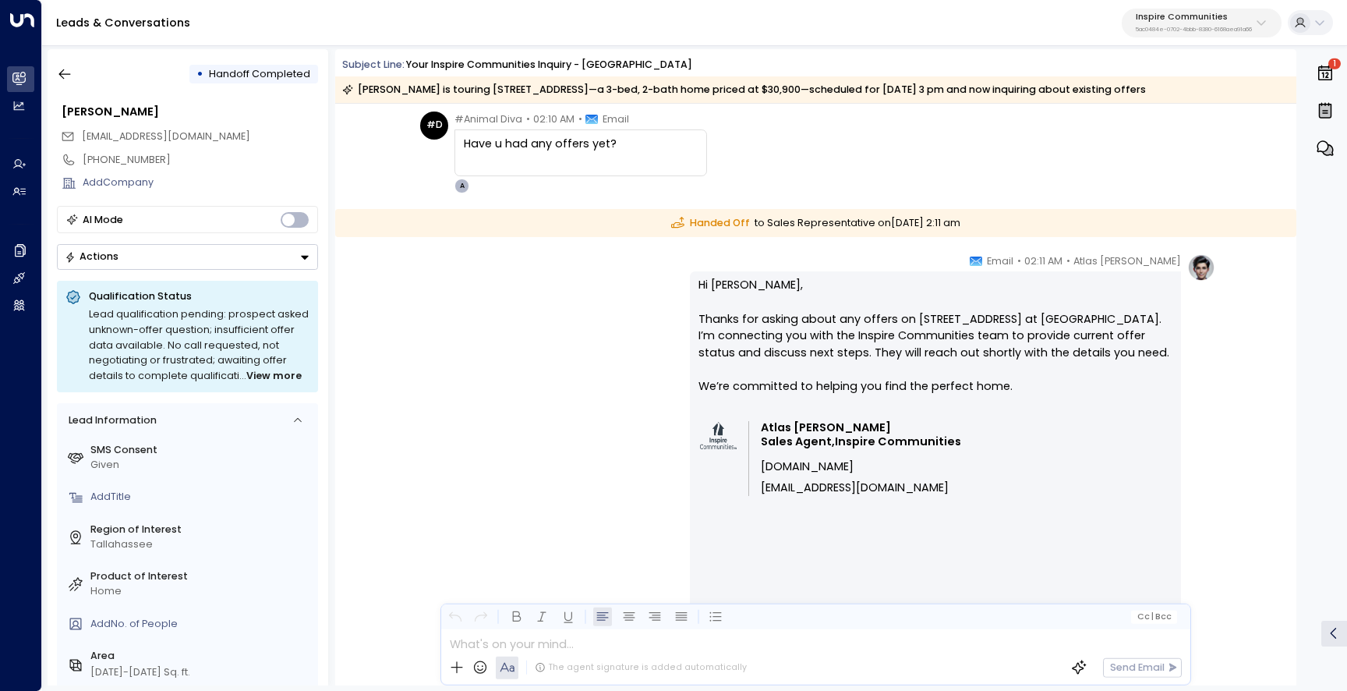
click at [1326, 77] on icon "button" at bounding box center [1325, 73] width 14 height 16
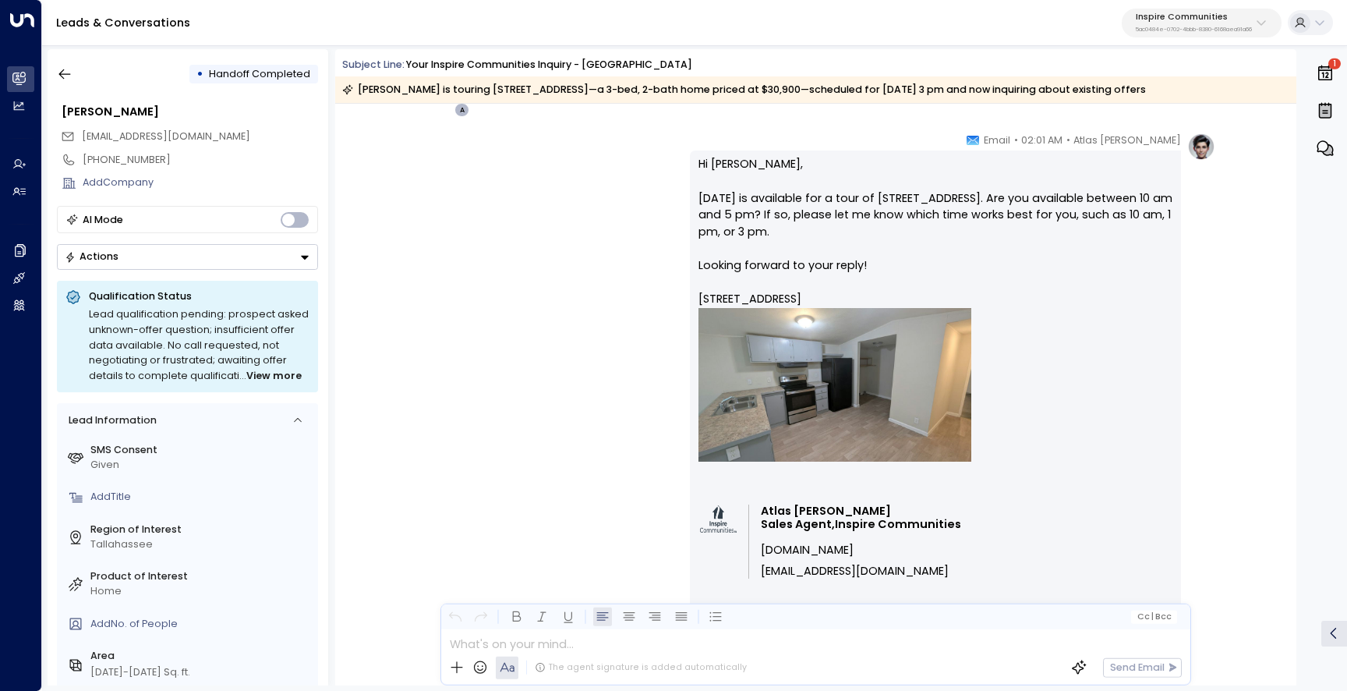
scroll to position [2563, 0]
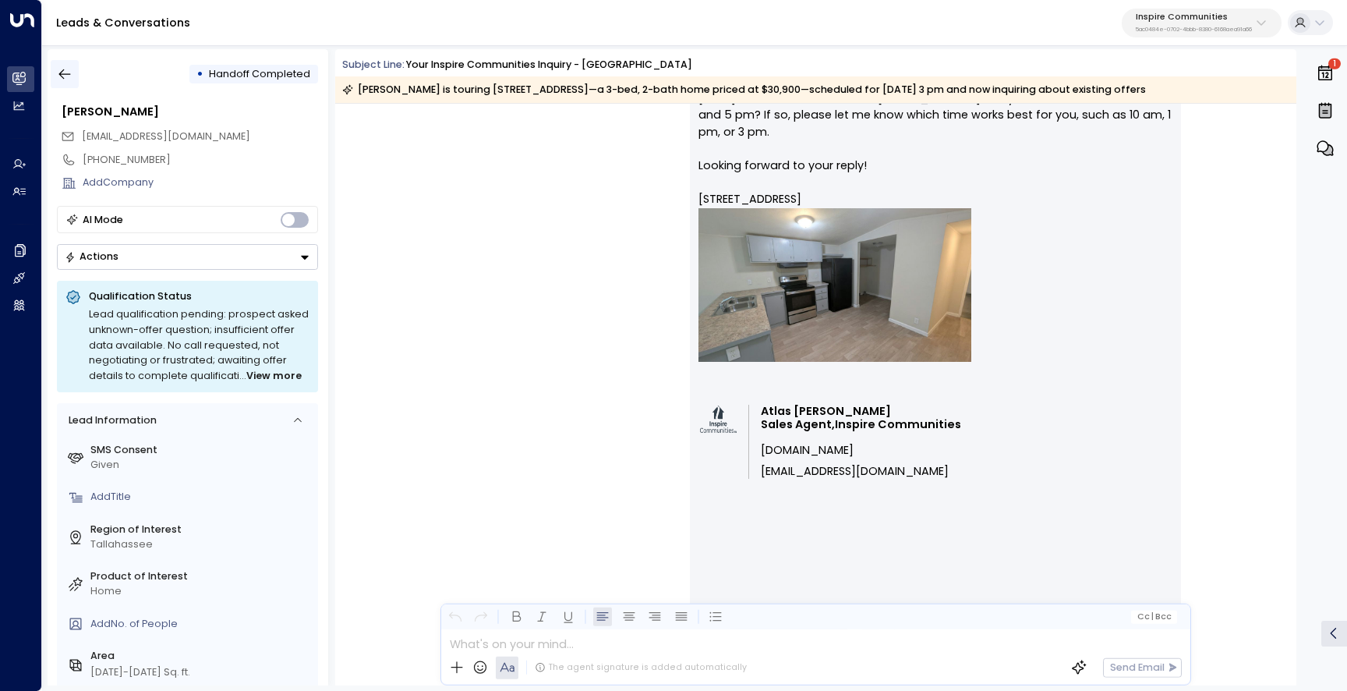
click at [76, 75] on button "button" at bounding box center [65, 74] width 28 height 28
